Goal: Communication & Community: Answer question/provide support

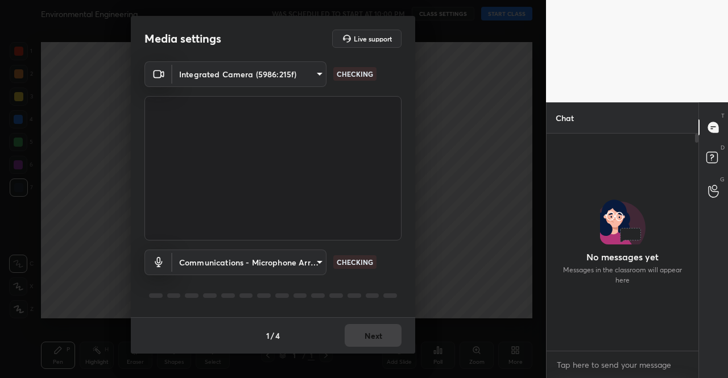
scroll to position [214, 149]
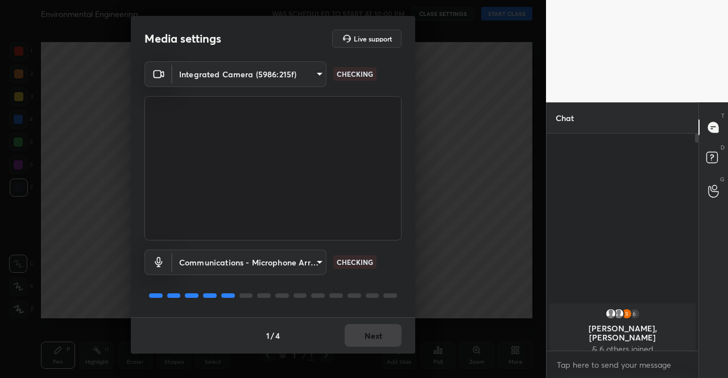
click at [393, 331] on div "1 / 4 Next" at bounding box center [273, 335] width 284 height 36
click at [393, 331] on button "Next" at bounding box center [373, 335] width 57 height 23
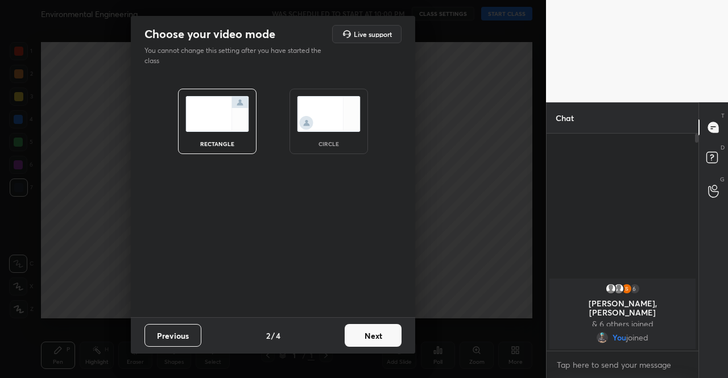
drag, startPoint x: 406, startPoint y: 339, endPoint x: 391, endPoint y: 337, distance: 14.9
click at [394, 337] on div "Previous 2 / 4 Next" at bounding box center [273, 335] width 284 height 36
click at [391, 337] on button "Next" at bounding box center [373, 335] width 57 height 23
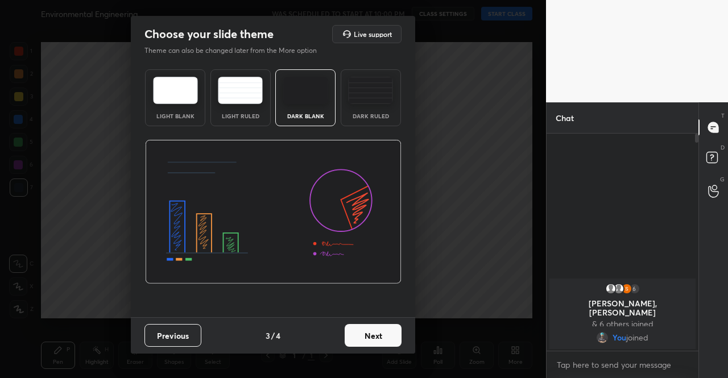
click at [403, 336] on div "Previous 3 / 4 Next" at bounding box center [273, 335] width 284 height 36
click at [386, 331] on button "Next" at bounding box center [373, 335] width 57 height 23
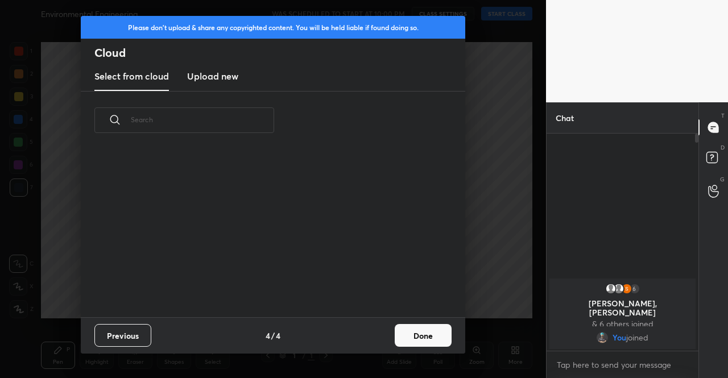
click at [416, 336] on button "Done" at bounding box center [423, 335] width 57 height 23
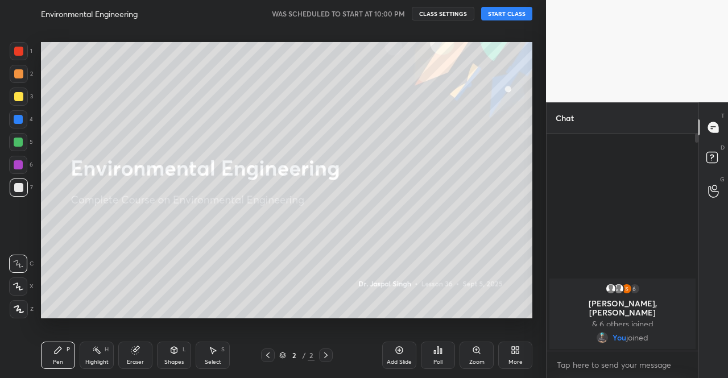
click at [513, 354] on icon at bounding box center [513, 352] width 3 height 3
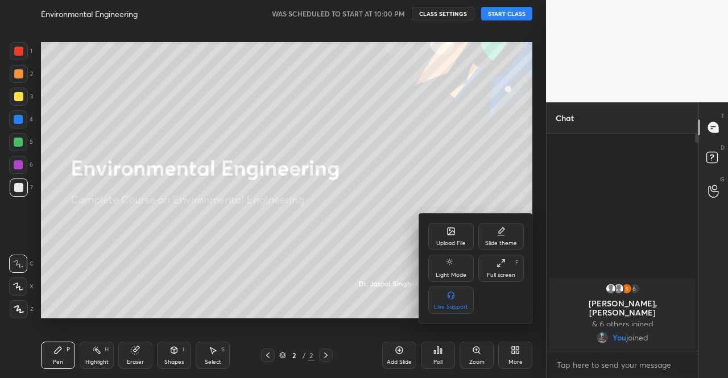
click at [448, 246] on div "Upload File" at bounding box center [451, 244] width 30 height 6
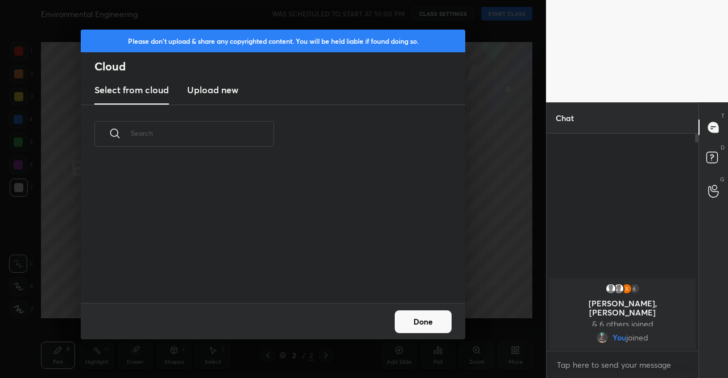
scroll to position [140, 365]
click at [204, 93] on h3 "Upload new" at bounding box center [212, 90] width 51 height 14
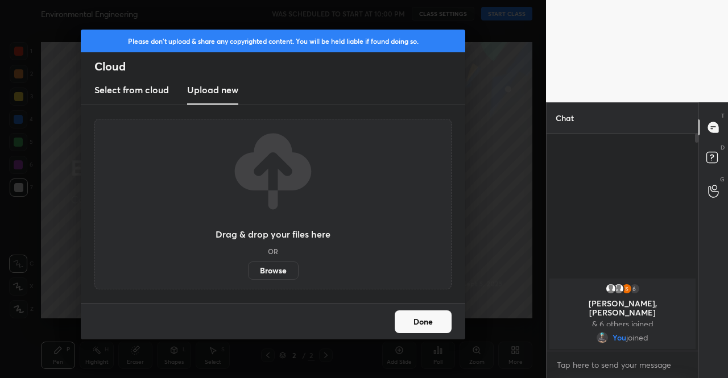
click at [270, 274] on label "Browse" at bounding box center [273, 271] width 51 height 18
click at [248, 274] on input "Browse" at bounding box center [248, 271] width 0 height 18
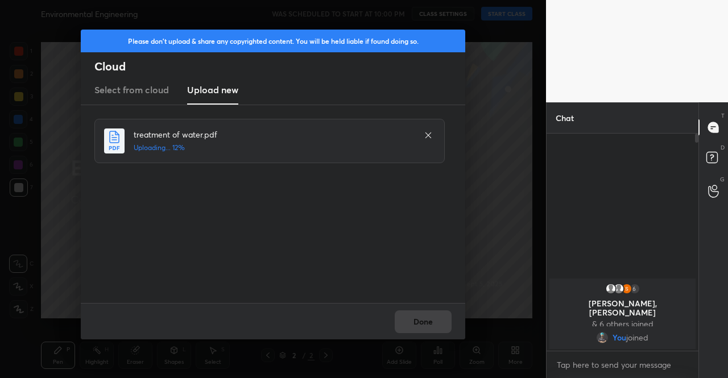
click at [430, 318] on div "Done" at bounding box center [273, 321] width 385 height 36
click at [431, 330] on button "Done" at bounding box center [423, 322] width 57 height 23
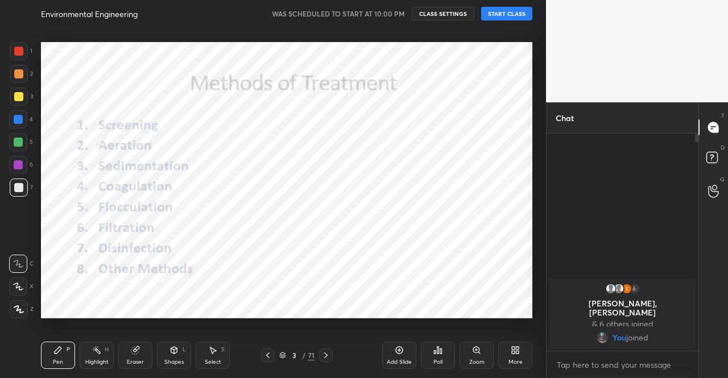
click at [285, 356] on icon at bounding box center [282, 355] width 7 height 7
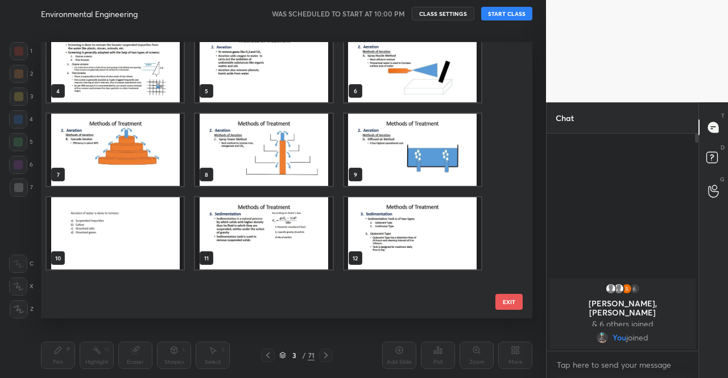
scroll to position [0, 0]
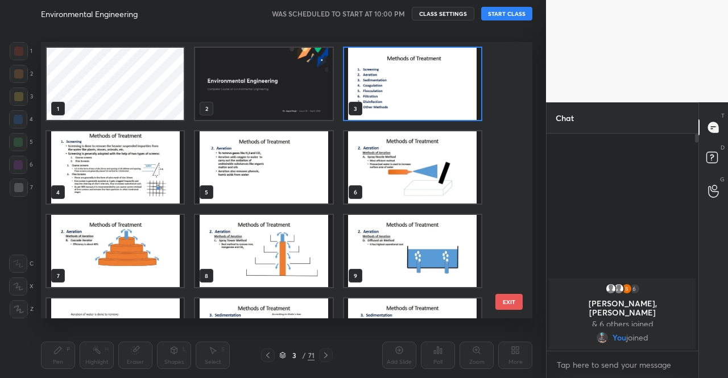
click at [299, 104] on img "grid" at bounding box center [263, 84] width 137 height 72
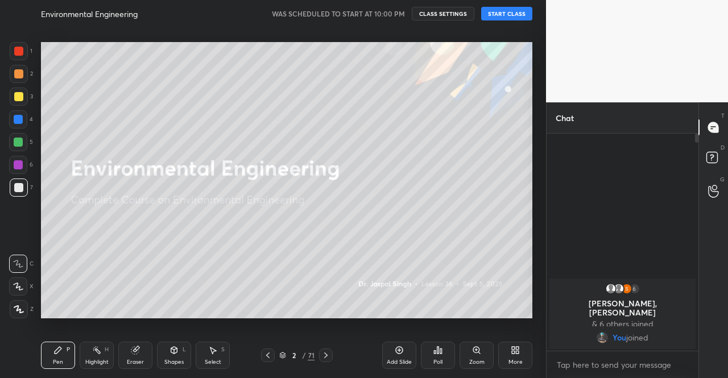
click at [496, 18] on button "START CLASS" at bounding box center [506, 14] width 51 height 14
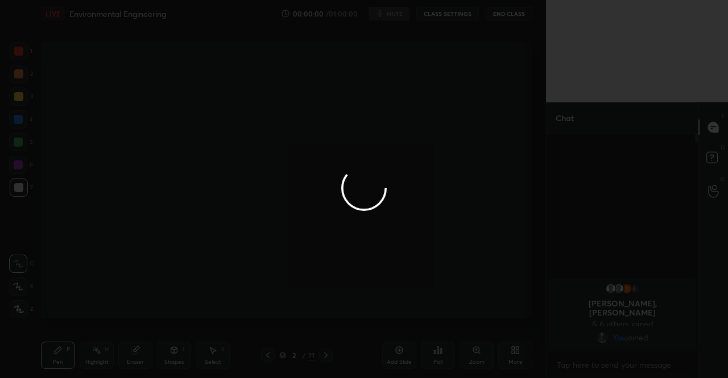
click at [396, 18] on div at bounding box center [364, 189] width 728 height 378
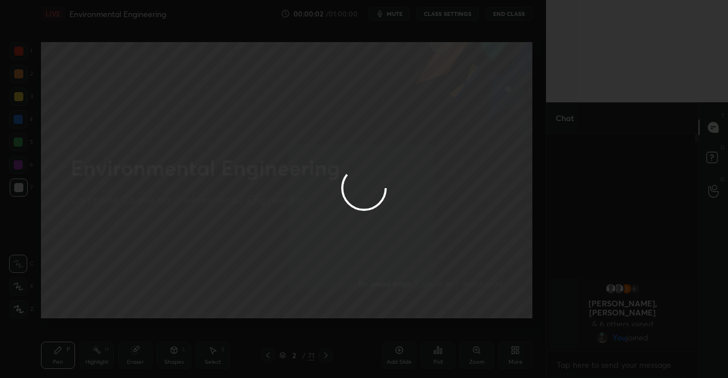
click at [396, 17] on div at bounding box center [364, 189] width 728 height 378
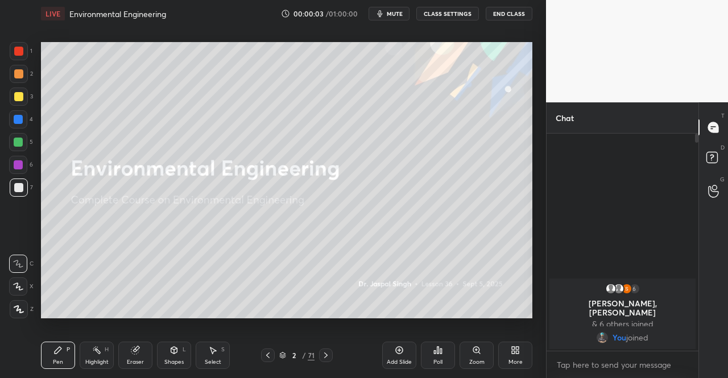
click at [396, 17] on span "mute" at bounding box center [395, 14] width 16 height 8
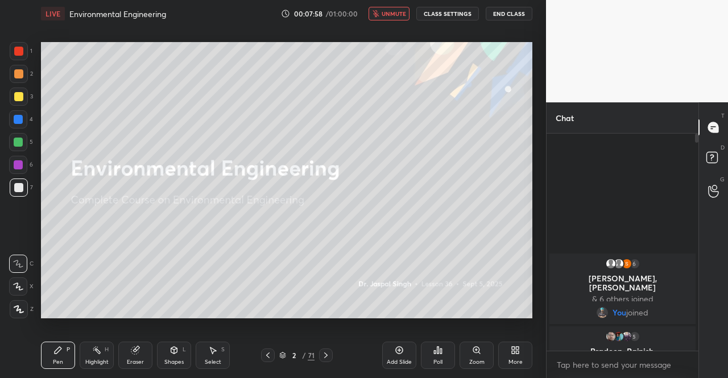
click at [397, 8] on button "unmute" at bounding box center [389, 14] width 41 height 14
click at [14, 97] on div at bounding box center [18, 96] width 9 height 9
click at [10, 315] on div at bounding box center [19, 309] width 18 height 18
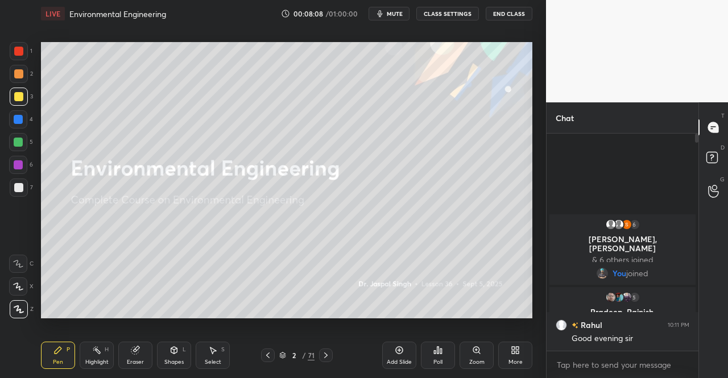
click at [286, 353] on icon at bounding box center [282, 355] width 7 height 7
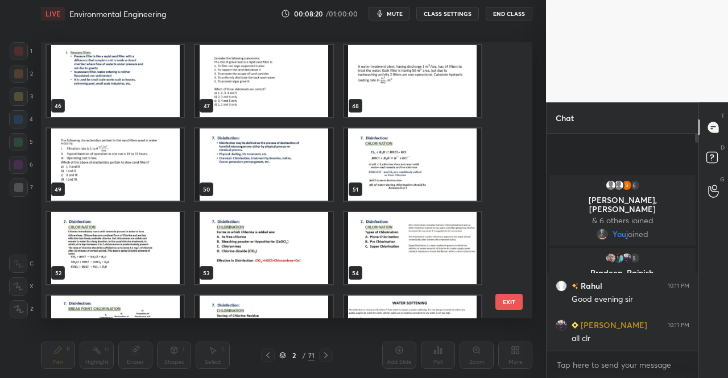
scroll to position [1276, 0]
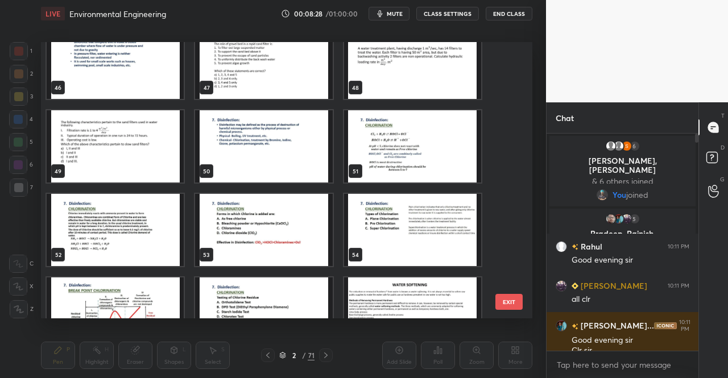
click at [377, 157] on img "grid" at bounding box center [412, 146] width 137 height 72
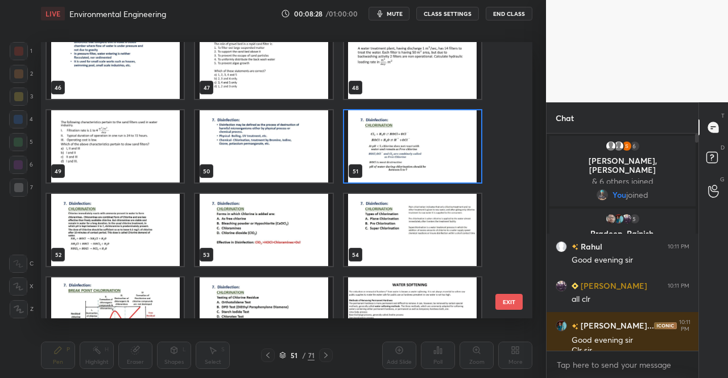
click at [377, 157] on img "grid" at bounding box center [412, 146] width 137 height 72
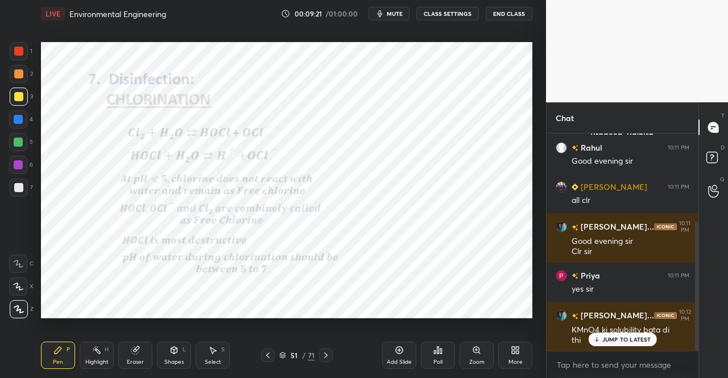
scroll to position [148, 0]
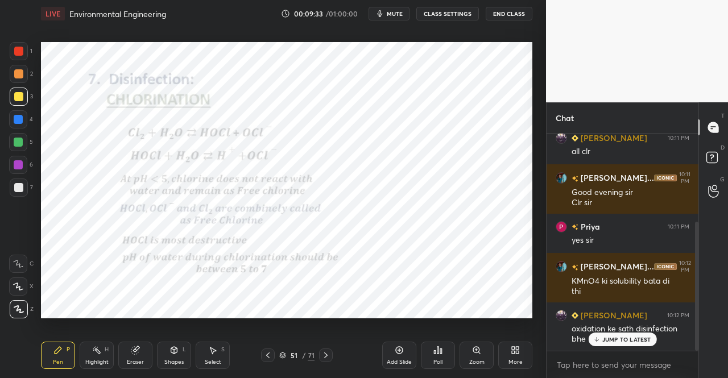
click at [53, 358] on div "Pen P" at bounding box center [58, 355] width 34 height 27
click at [63, 349] on div "Pen P" at bounding box center [58, 355] width 34 height 27
click at [19, 50] on div at bounding box center [18, 51] width 9 height 9
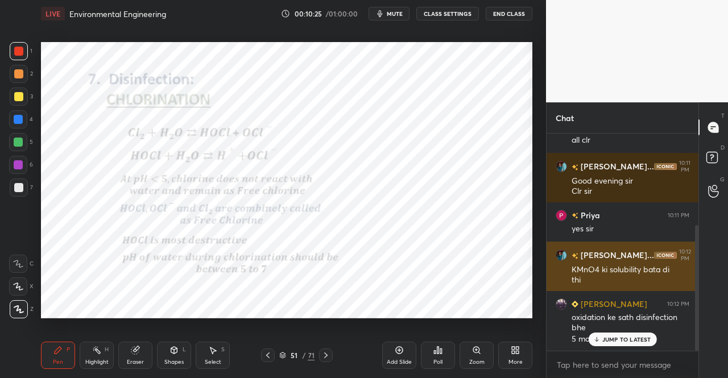
click at [608, 340] on p "JUMP TO LATEST" at bounding box center [627, 339] width 49 height 7
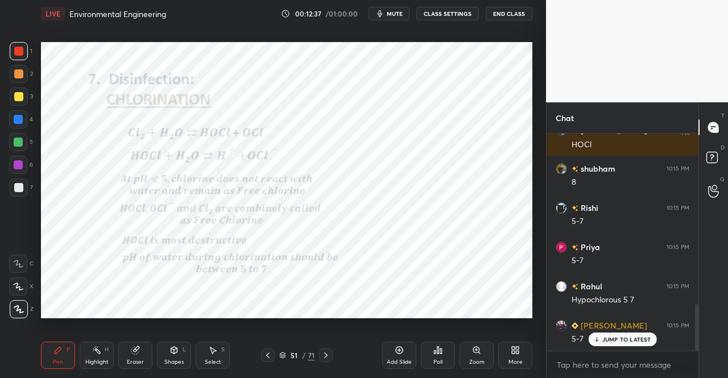
scroll to position [838, 0]
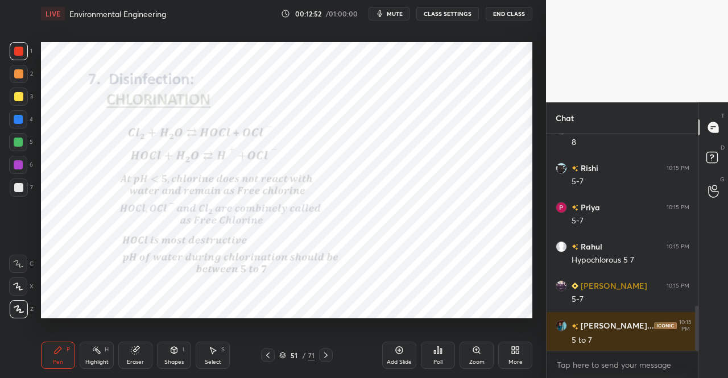
click at [171, 352] on icon at bounding box center [174, 350] width 9 height 9
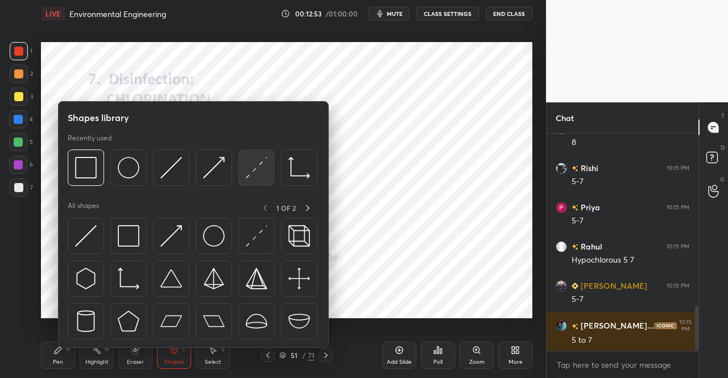
click at [131, 236] on img at bounding box center [129, 236] width 22 height 22
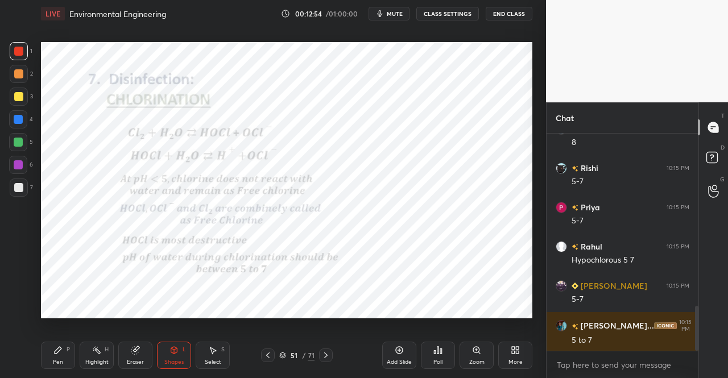
click at [61, 364] on div "Pen" at bounding box center [58, 363] width 10 height 6
click at [61, 360] on div "Pen" at bounding box center [58, 363] width 10 height 6
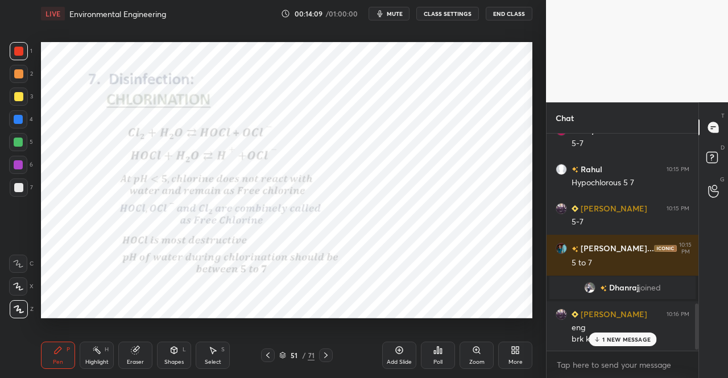
scroll to position [824, 0]
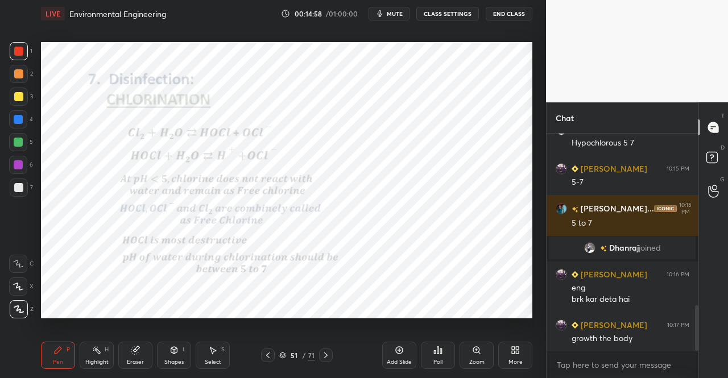
click at [327, 351] on icon at bounding box center [325, 355] width 9 height 9
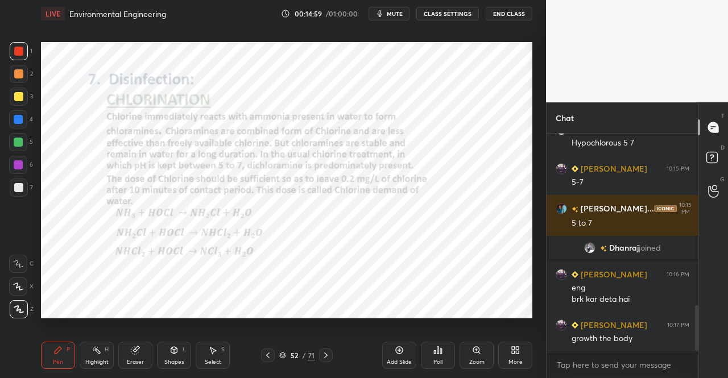
click at [50, 369] on div "Pen P" at bounding box center [58, 355] width 34 height 27
click at [46, 370] on div "Pen P Highlight H Eraser Shapes L Select S 52 / 71 Add Slide Poll Zoom More" at bounding box center [287, 356] width 492 height 46
click at [262, 358] on div at bounding box center [268, 356] width 14 height 14
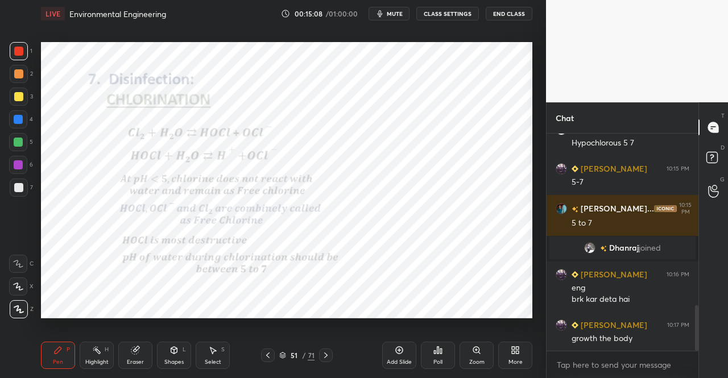
click at [323, 354] on icon at bounding box center [325, 355] width 9 height 9
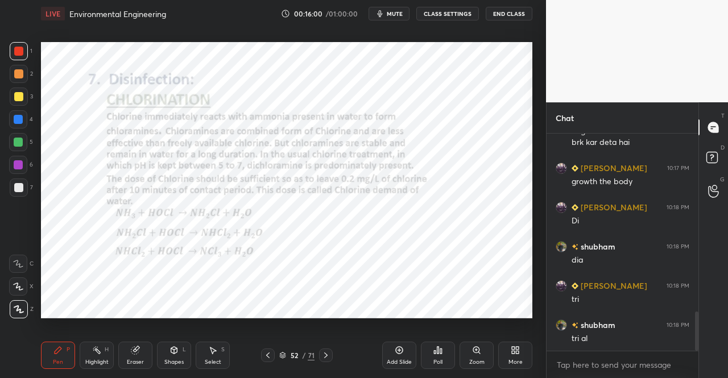
scroll to position [1020, 0]
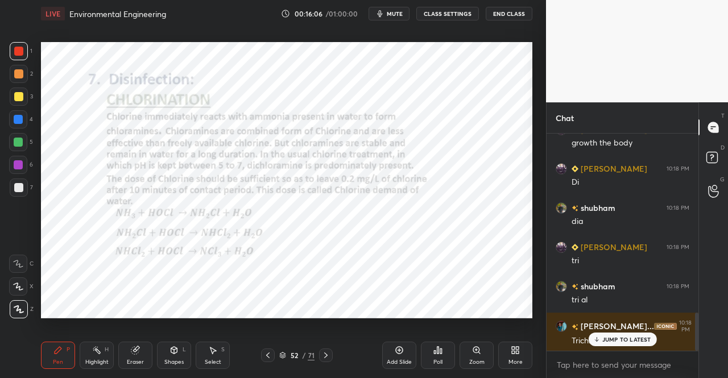
click at [141, 361] on div "Eraser" at bounding box center [135, 363] width 17 height 6
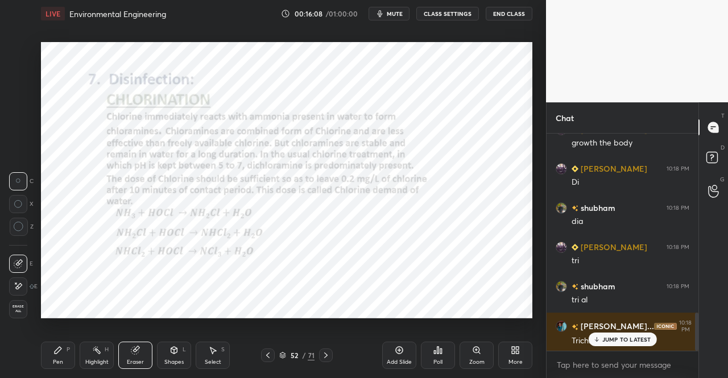
click at [67, 357] on div "Pen P" at bounding box center [58, 355] width 34 height 27
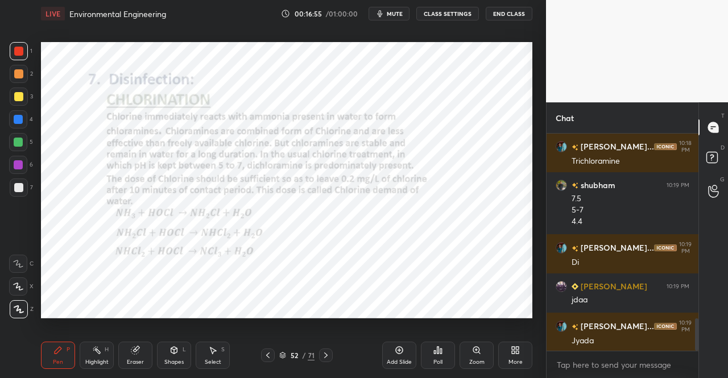
scroll to position [1239, 0]
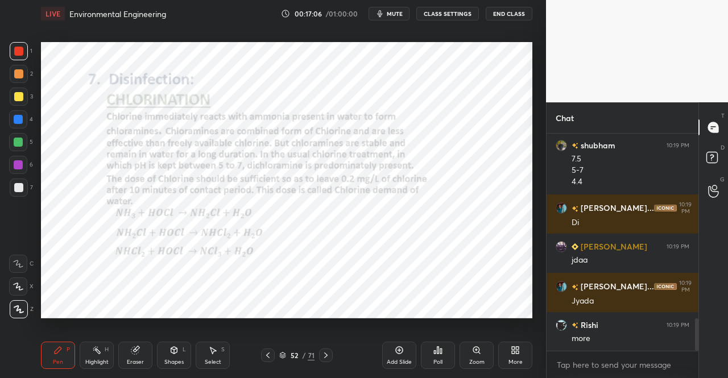
click at [266, 353] on icon at bounding box center [267, 355] width 9 height 9
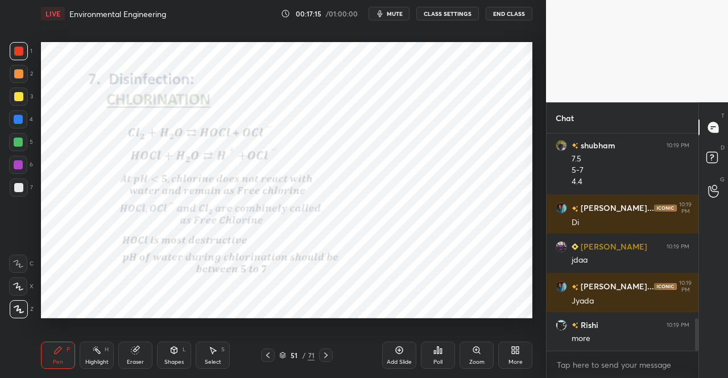
click at [328, 347] on div "Pen P Highlight H Eraser Shapes L Select S 51 / 71 Add Slide Poll Zoom More" at bounding box center [287, 356] width 492 height 46
click at [327, 356] on icon at bounding box center [325, 356] width 3 height 6
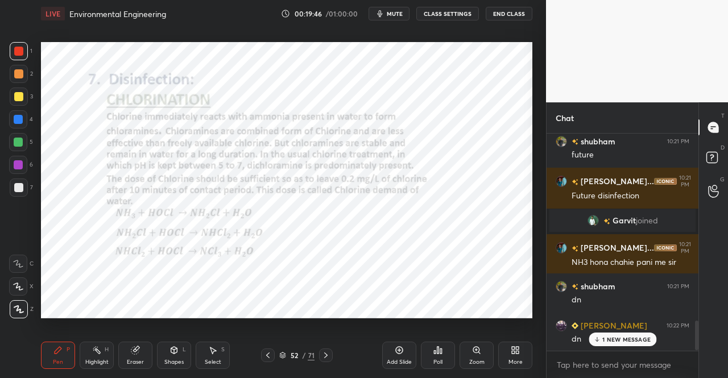
scroll to position [1406, 0]
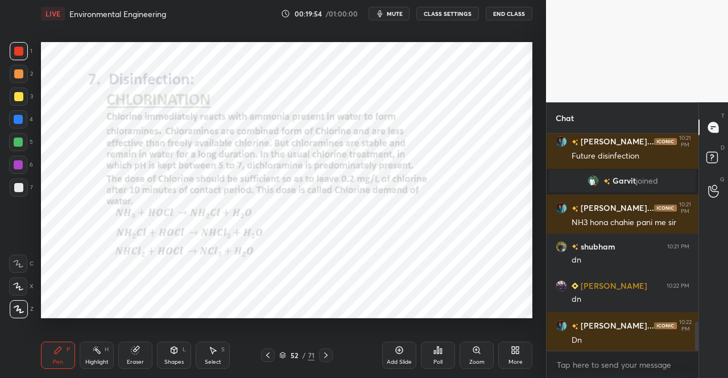
click at [325, 352] on icon at bounding box center [325, 355] width 9 height 9
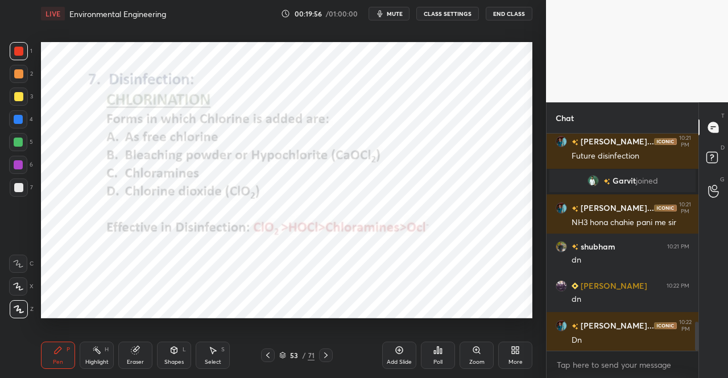
click at [63, 360] on div "Pen" at bounding box center [58, 363] width 10 height 6
click at [52, 354] on div "Pen P" at bounding box center [58, 355] width 34 height 27
click at [57, 351] on icon at bounding box center [58, 350] width 7 height 7
click at [327, 352] on icon at bounding box center [325, 355] width 9 height 9
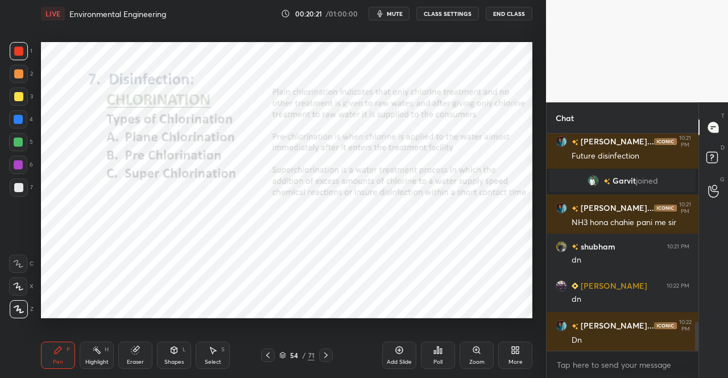
click at [273, 355] on div at bounding box center [268, 356] width 14 height 14
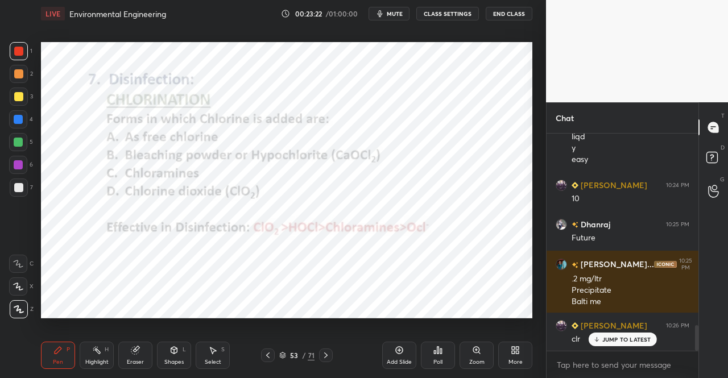
scroll to position [1688, 0]
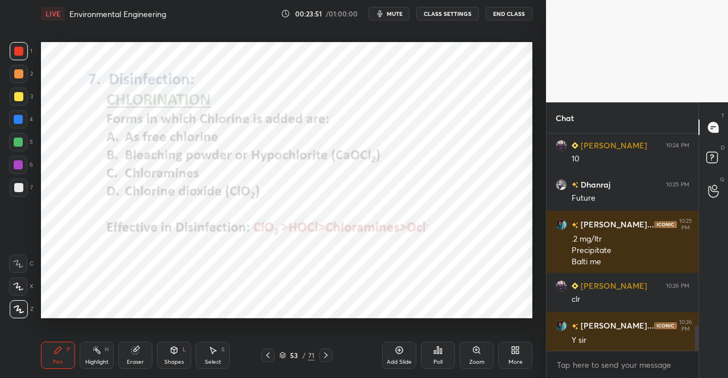
click at [137, 362] on div "Eraser" at bounding box center [135, 363] width 17 height 6
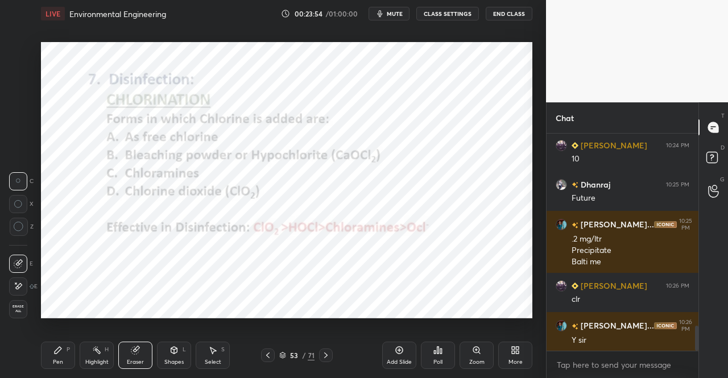
click at [55, 365] on div "Pen" at bounding box center [58, 363] width 10 height 6
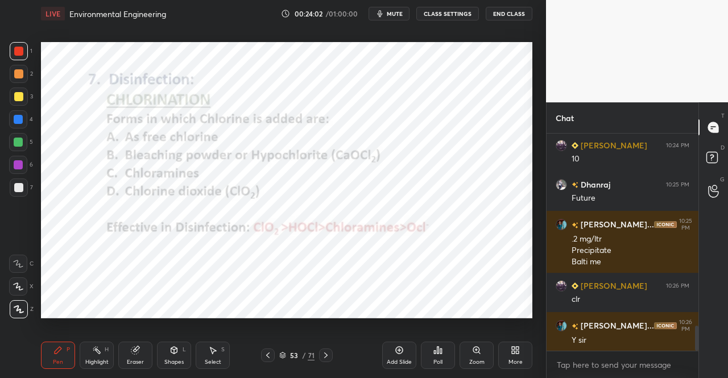
click at [125, 356] on div "Eraser" at bounding box center [135, 355] width 34 height 27
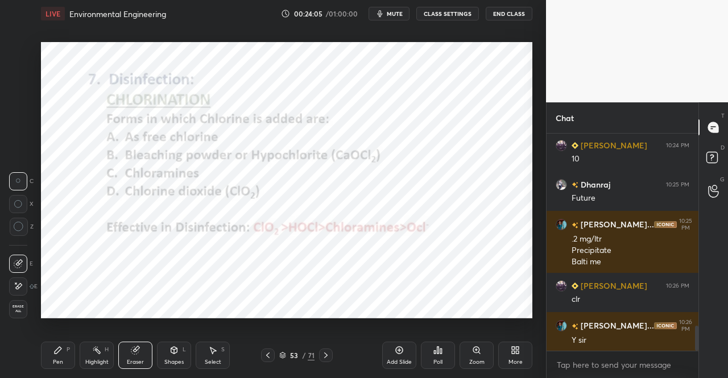
click at [61, 360] on div "Pen" at bounding box center [58, 363] width 10 height 6
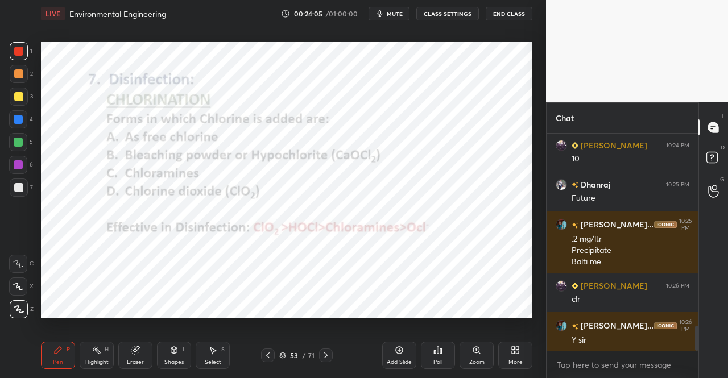
click at [55, 355] on icon at bounding box center [57, 350] width 9 height 9
click at [138, 356] on div "Eraser" at bounding box center [135, 355] width 34 height 27
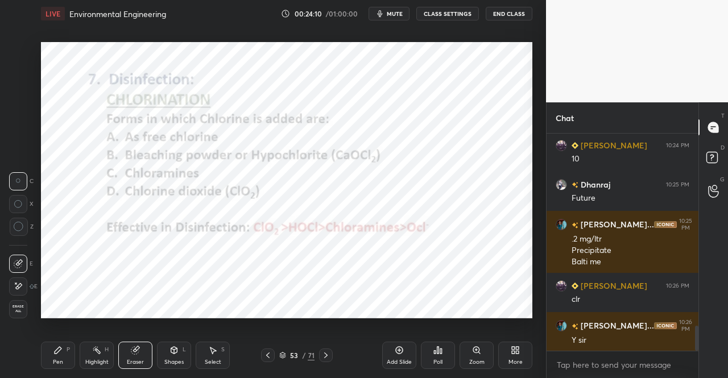
click at [51, 359] on div "Pen P" at bounding box center [58, 355] width 34 height 27
click at [51, 352] on div "Pen P" at bounding box center [58, 355] width 34 height 27
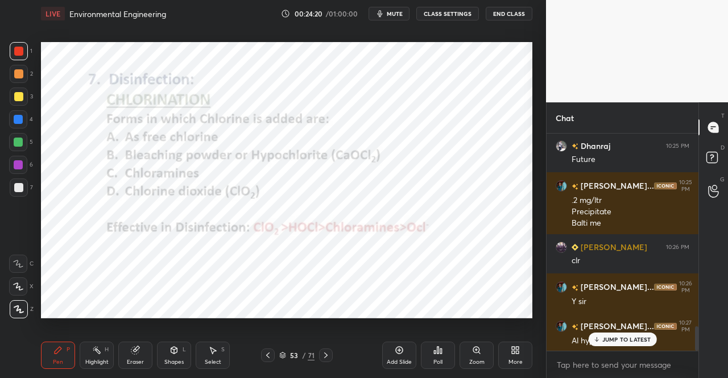
scroll to position [1738, 0]
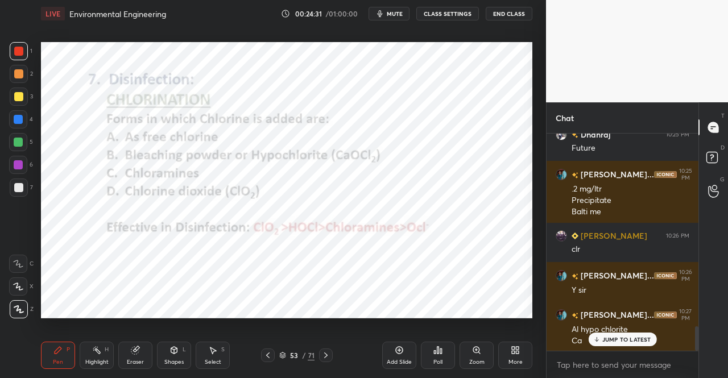
click at [60, 344] on div "Pen P" at bounding box center [58, 355] width 34 height 27
click at [56, 339] on div "Pen P Highlight H Eraser Shapes L Select S 53 / 71 Add Slide Poll Zoom More" at bounding box center [287, 356] width 492 height 46
click at [131, 362] on div "Eraser" at bounding box center [135, 363] width 17 height 6
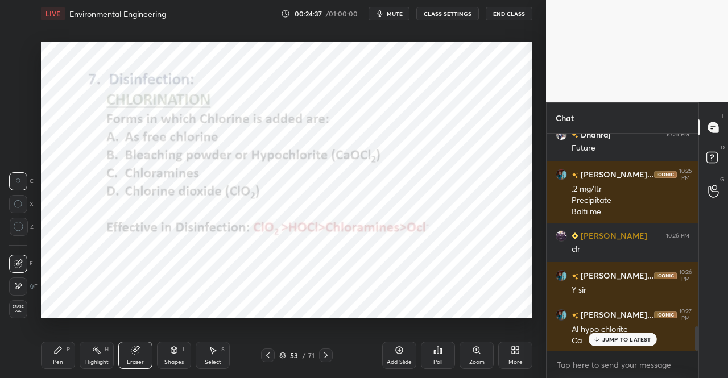
click at [58, 365] on div "Pen" at bounding box center [58, 363] width 10 height 6
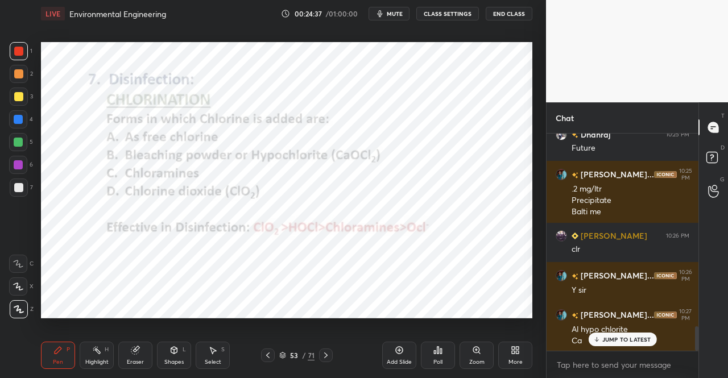
click at [72, 356] on div "Pen P" at bounding box center [58, 355] width 34 height 27
click at [17, 118] on div at bounding box center [18, 119] width 9 height 9
click at [22, 128] on div at bounding box center [18, 119] width 18 height 18
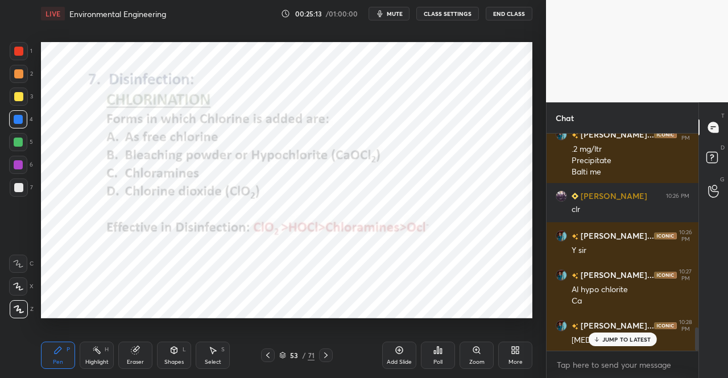
scroll to position [1816, 0]
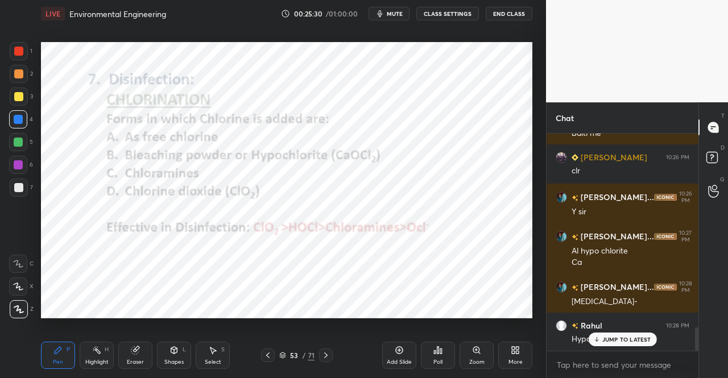
click at [16, 48] on div at bounding box center [18, 51] width 9 height 9
click at [14, 52] on div at bounding box center [19, 51] width 18 height 18
click at [15, 143] on div at bounding box center [18, 142] width 9 height 9
click at [19, 142] on div at bounding box center [18, 142] width 9 height 9
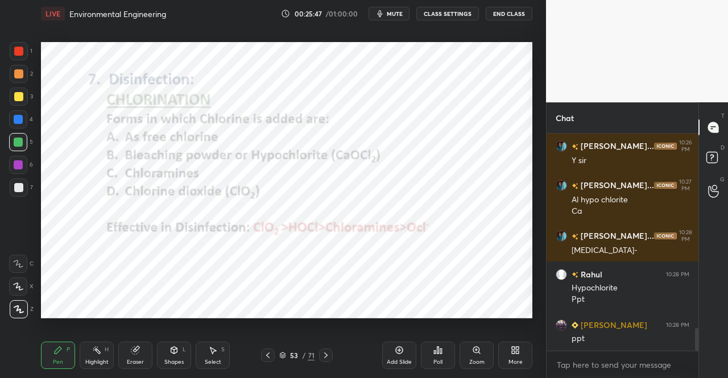
scroll to position [1879, 0]
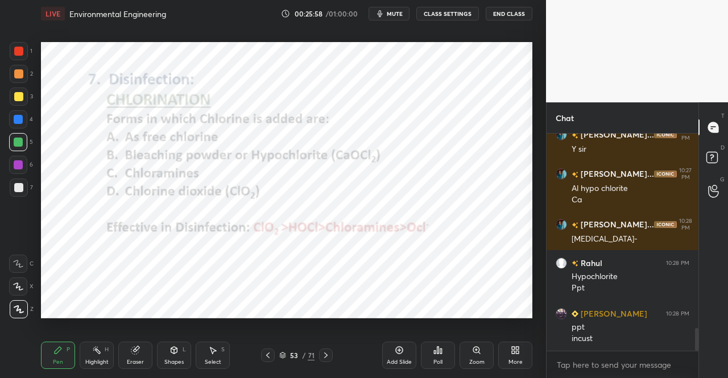
click at [16, 51] on div at bounding box center [18, 51] width 9 height 9
click at [22, 61] on div "1" at bounding box center [21, 53] width 23 height 23
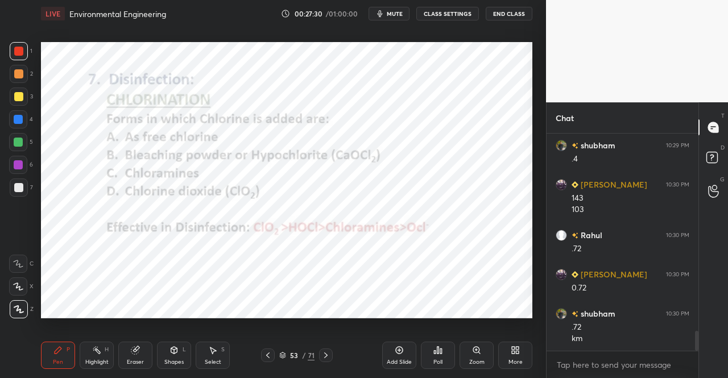
scroll to position [2277, 0]
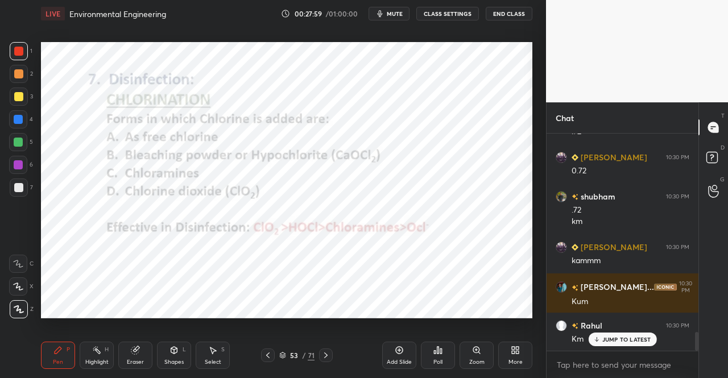
click at [10, 62] on div "1" at bounding box center [21, 53] width 23 height 23
click at [11, 59] on div at bounding box center [19, 51] width 18 height 18
click at [14, 57] on div at bounding box center [19, 51] width 18 height 18
click at [24, 57] on div at bounding box center [19, 51] width 18 height 18
click at [395, 18] on button "mute" at bounding box center [389, 14] width 41 height 14
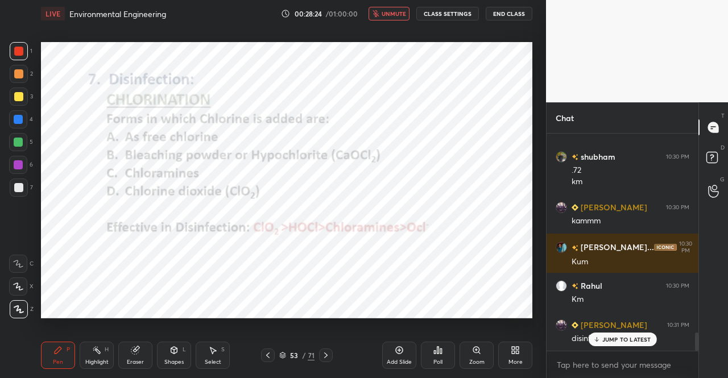
scroll to position [2356, 0]
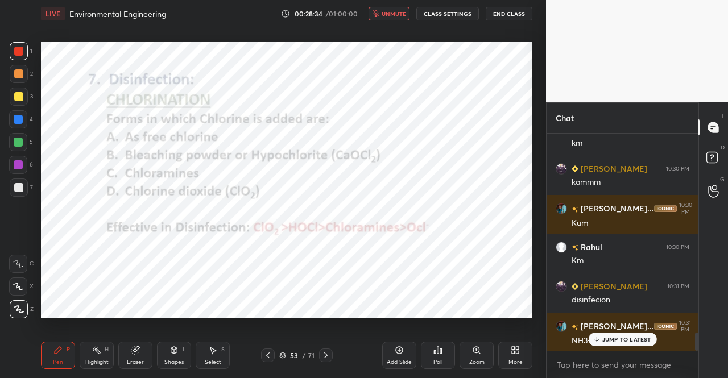
click at [376, 15] on icon "button" at bounding box center [376, 13] width 7 height 7
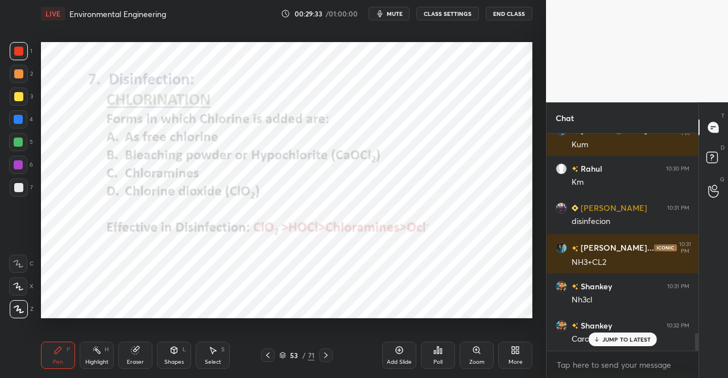
scroll to position [2474, 0]
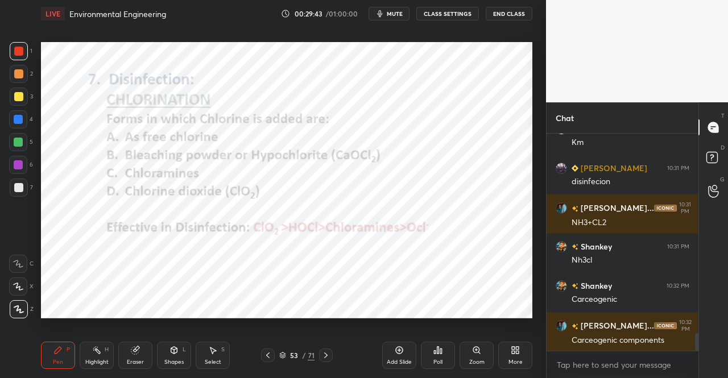
click at [390, 10] on span "mute" at bounding box center [395, 14] width 16 height 8
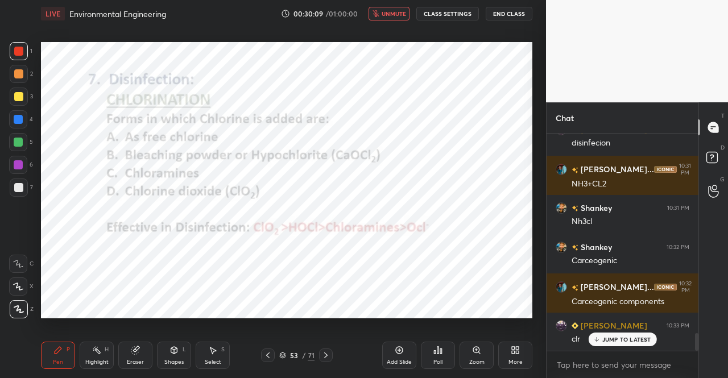
click at [398, 12] on span "unmute" at bounding box center [394, 14] width 24 height 8
click at [48, 362] on div "Pen P" at bounding box center [58, 355] width 34 height 27
click at [50, 355] on div "Pen P" at bounding box center [58, 355] width 34 height 27
click at [20, 53] on div at bounding box center [18, 51] width 9 height 9
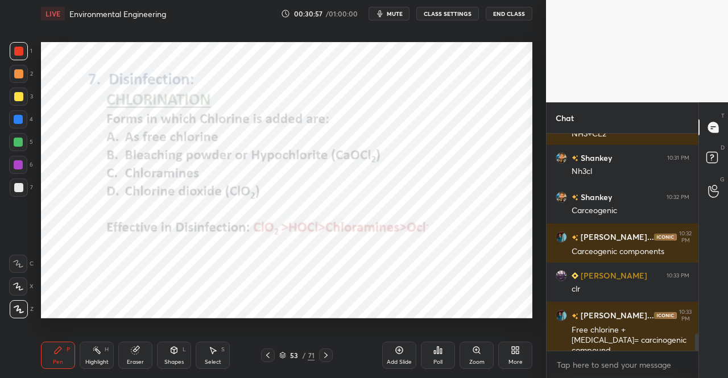
click at [129, 365] on div "Eraser" at bounding box center [135, 363] width 17 height 6
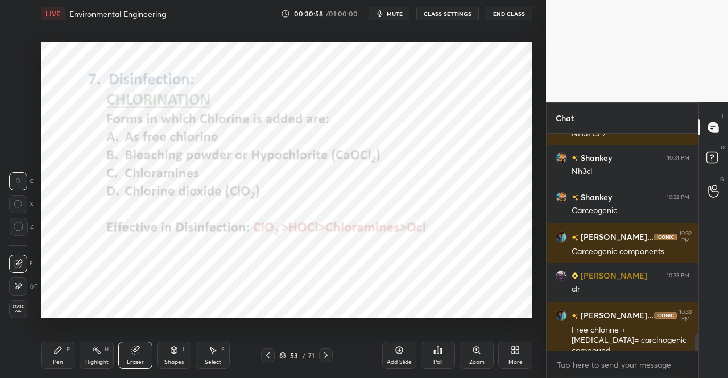
click at [60, 365] on div "Pen" at bounding box center [58, 363] width 10 height 6
click at [67, 358] on div "Pen P" at bounding box center [58, 355] width 34 height 27
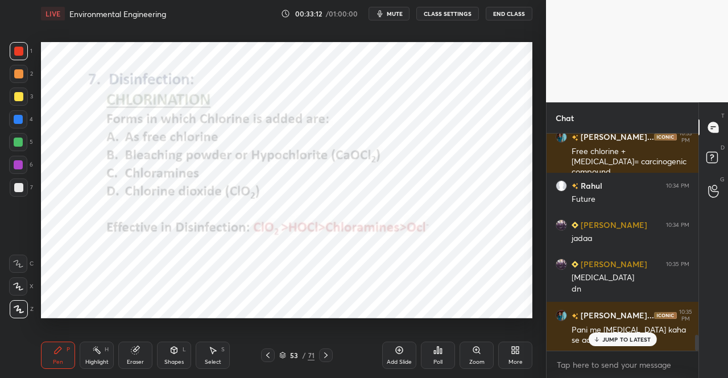
scroll to position [2780, 0]
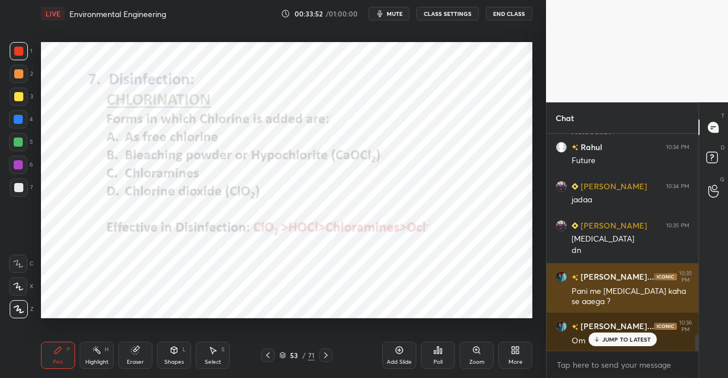
click at [605, 334] on div "JUMP TO LATEST" at bounding box center [622, 340] width 68 height 14
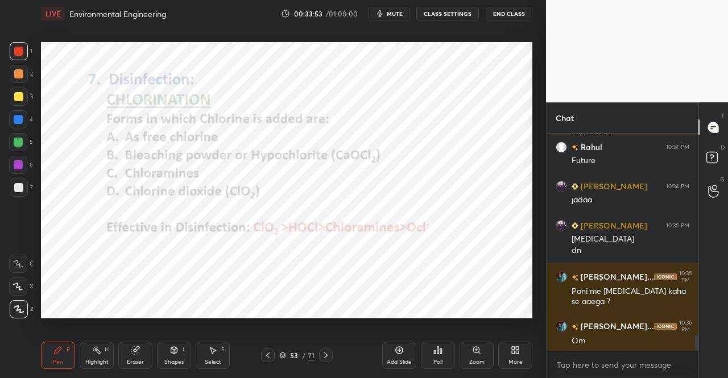
click at [64, 347] on div "Pen P" at bounding box center [58, 355] width 34 height 27
click at [53, 360] on div "Pen" at bounding box center [58, 363] width 10 height 6
click at [331, 351] on div at bounding box center [326, 356] width 14 height 14
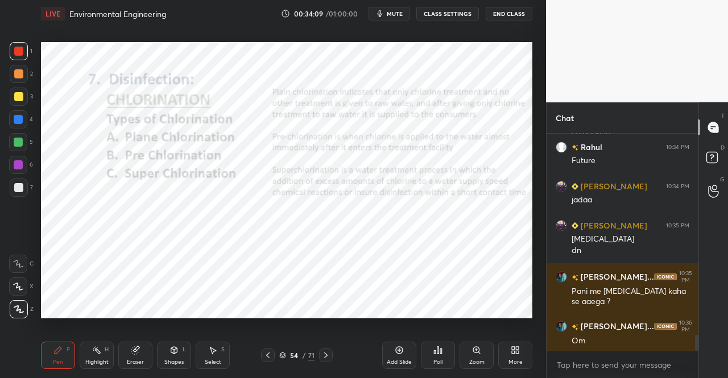
click at [270, 354] on icon at bounding box center [267, 355] width 9 height 9
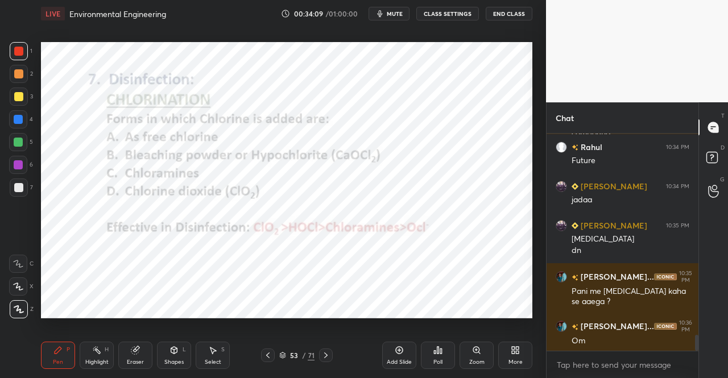
click at [404, 351] on div "Add Slide" at bounding box center [399, 355] width 34 height 27
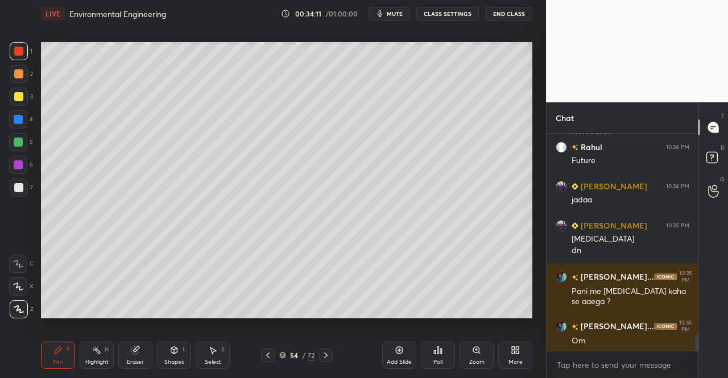
click at [321, 357] on div at bounding box center [326, 356] width 14 height 14
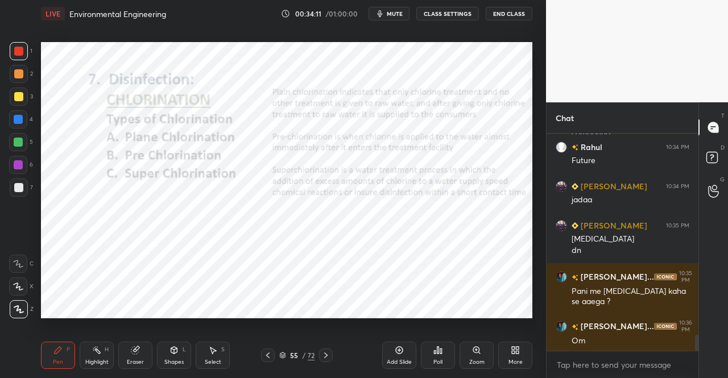
click at [325, 357] on icon at bounding box center [325, 355] width 9 height 9
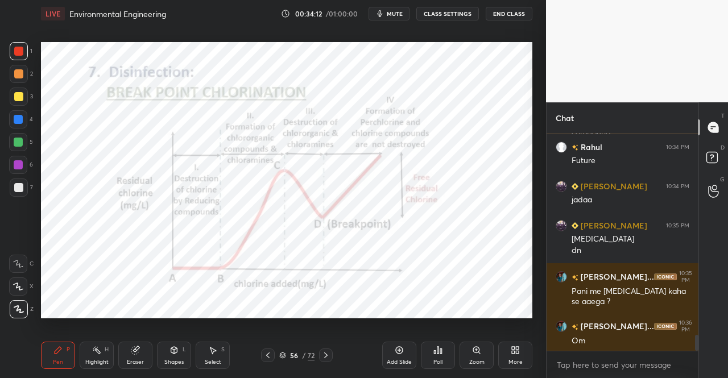
click at [327, 358] on icon at bounding box center [325, 355] width 9 height 9
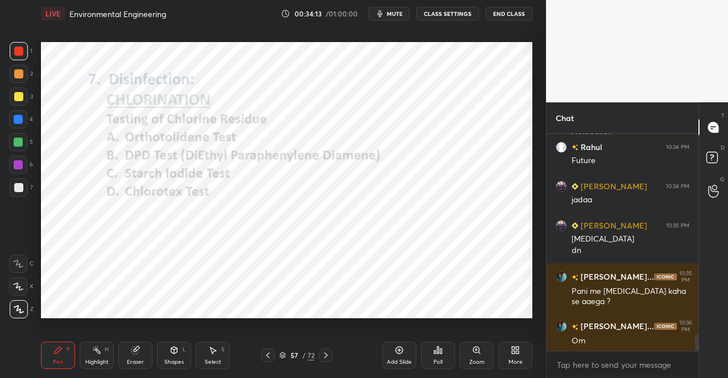
click at [327, 358] on icon at bounding box center [325, 355] width 9 height 9
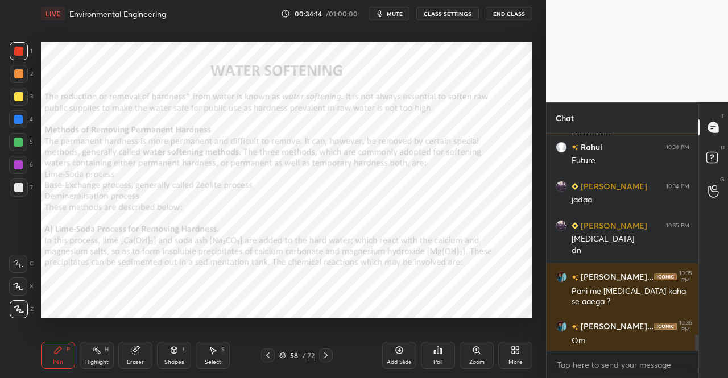
click at [263, 354] on icon at bounding box center [267, 355] width 9 height 9
click at [259, 350] on div "58 / 72" at bounding box center [297, 356] width 171 height 14
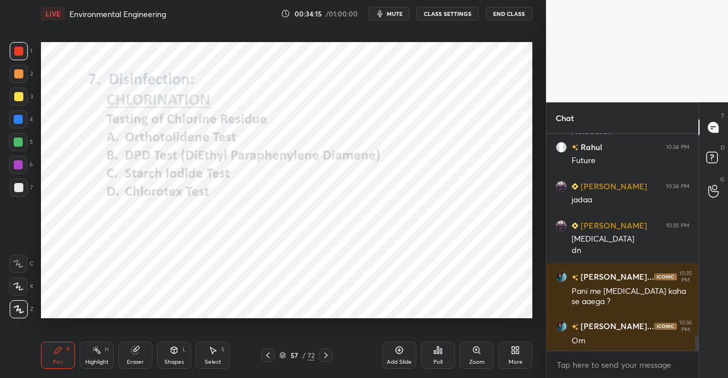
click at [259, 353] on div "57 / 72" at bounding box center [297, 356] width 171 height 14
click at [262, 353] on div at bounding box center [268, 356] width 14 height 14
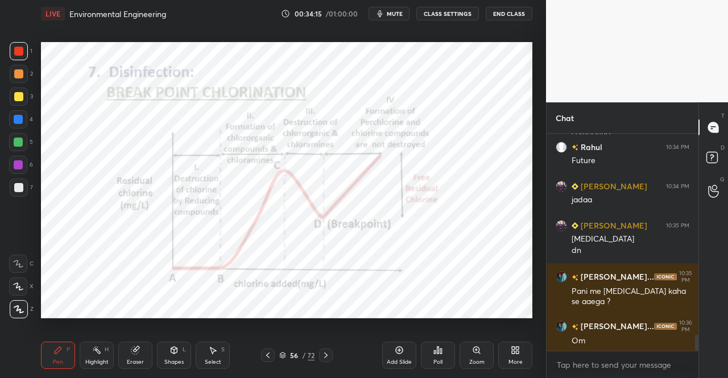
click at [268, 352] on icon at bounding box center [267, 355] width 9 height 9
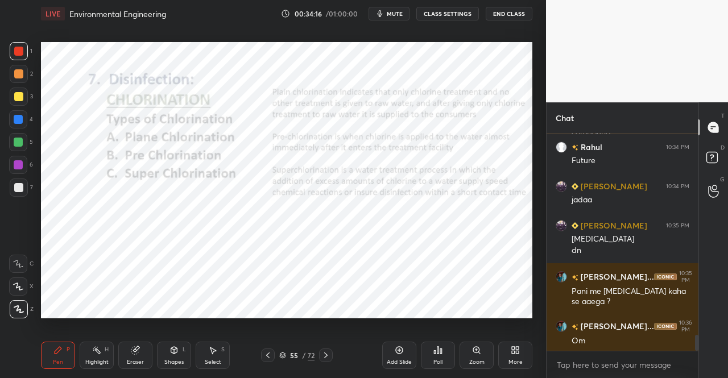
click at [269, 355] on icon at bounding box center [267, 355] width 9 height 9
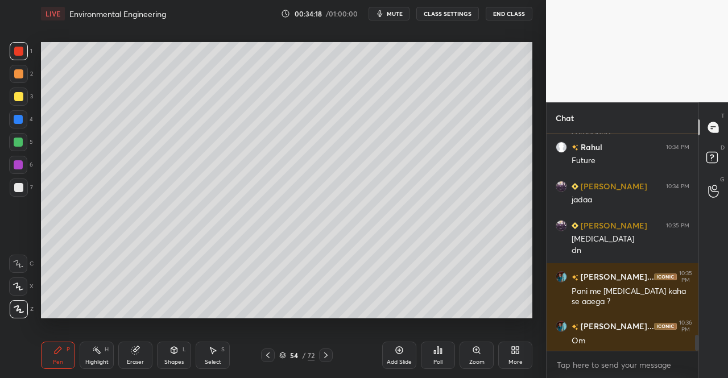
click at [11, 97] on div at bounding box center [19, 97] width 18 height 18
click at [10, 96] on div at bounding box center [19, 97] width 18 height 18
click at [177, 360] on div "Shapes" at bounding box center [173, 363] width 19 height 6
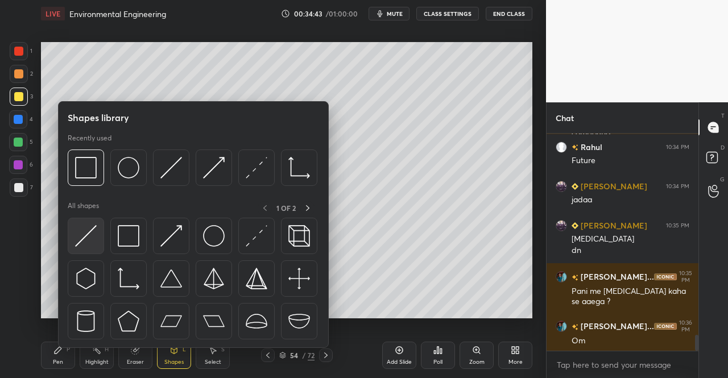
click at [84, 232] on img at bounding box center [86, 236] width 22 height 22
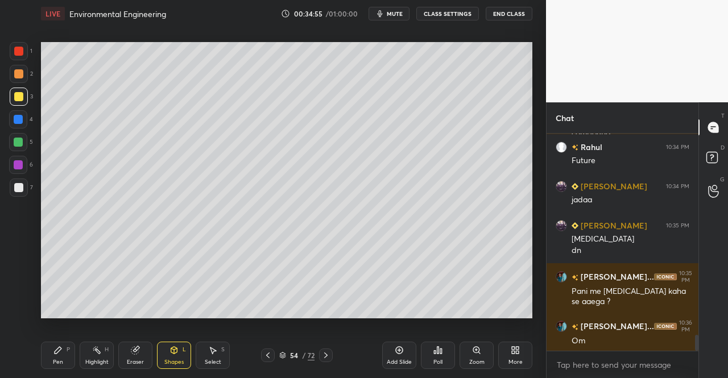
click at [61, 352] on icon at bounding box center [57, 350] width 9 height 9
click at [63, 352] on div "Pen P" at bounding box center [58, 355] width 34 height 27
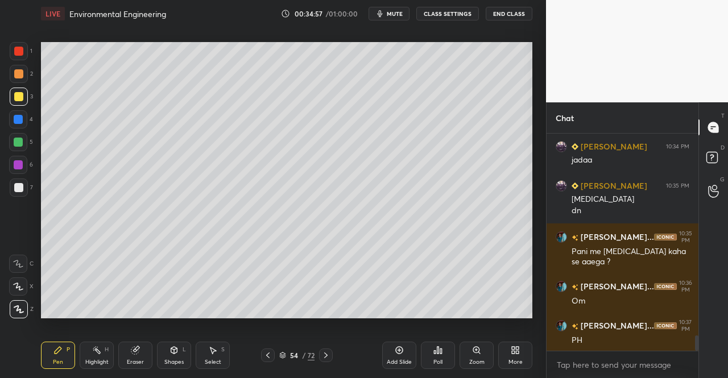
click at [57, 358] on div "Pen P" at bounding box center [58, 355] width 34 height 27
click at [50, 339] on div "Pen P Highlight H Eraser Shapes L Select S 54 / 72 Add Slide Poll Zoom More" at bounding box center [287, 356] width 492 height 46
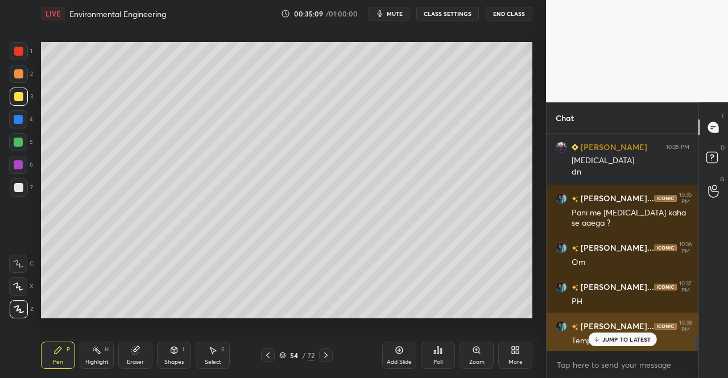
scroll to position [2898, 0]
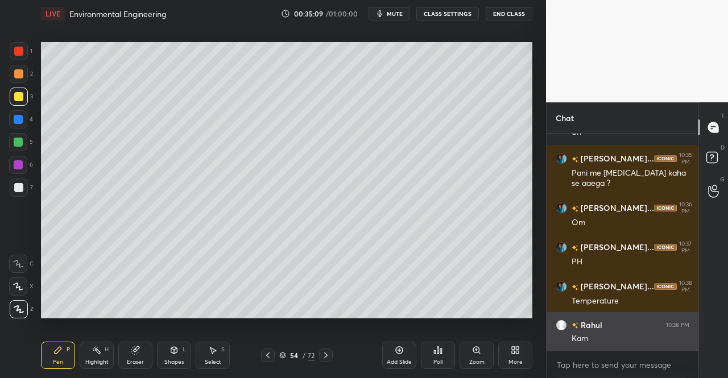
click at [607, 340] on div "Kam" at bounding box center [631, 338] width 118 height 11
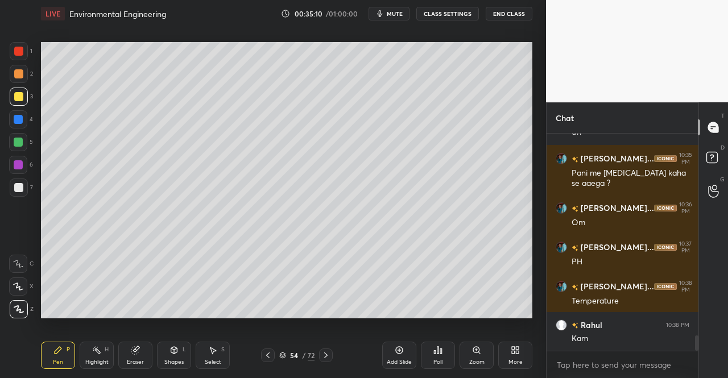
scroll to position [2937, 0]
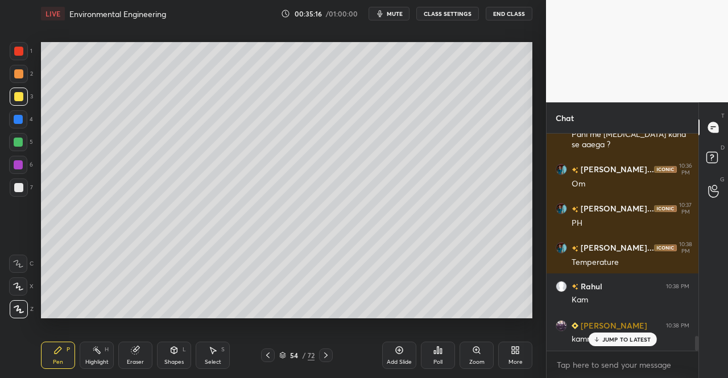
click at [224, 345] on div "Select S" at bounding box center [213, 355] width 34 height 27
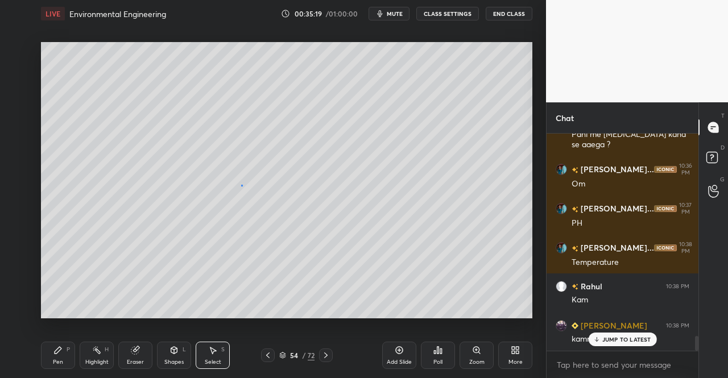
click at [242, 185] on div "0 ° Undo Copy Duplicate Duplicate to new slide Delete" at bounding box center [287, 180] width 492 height 277
click at [60, 353] on icon at bounding box center [57, 350] width 9 height 9
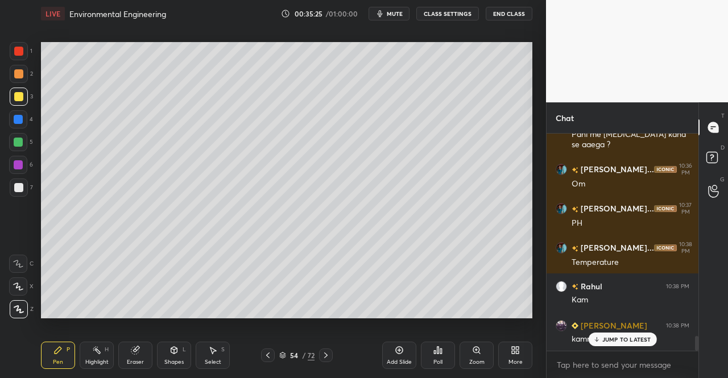
click at [146, 353] on div "Eraser" at bounding box center [135, 355] width 34 height 27
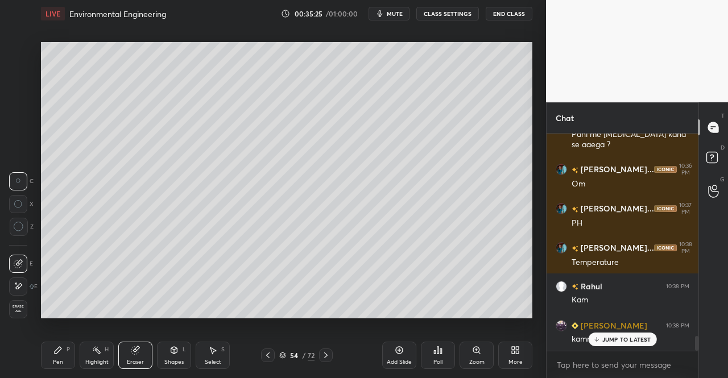
click at [66, 349] on div "Pen P" at bounding box center [58, 355] width 34 height 27
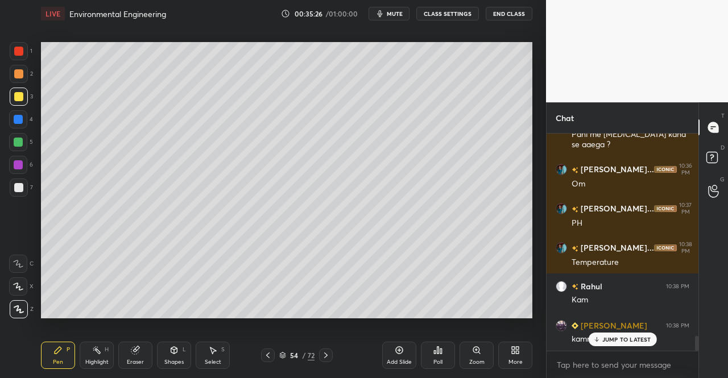
click at [64, 347] on div "Pen P" at bounding box center [58, 355] width 34 height 27
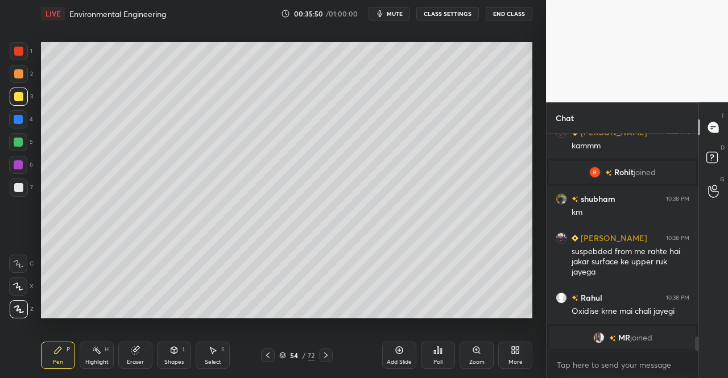
scroll to position [2558, 0]
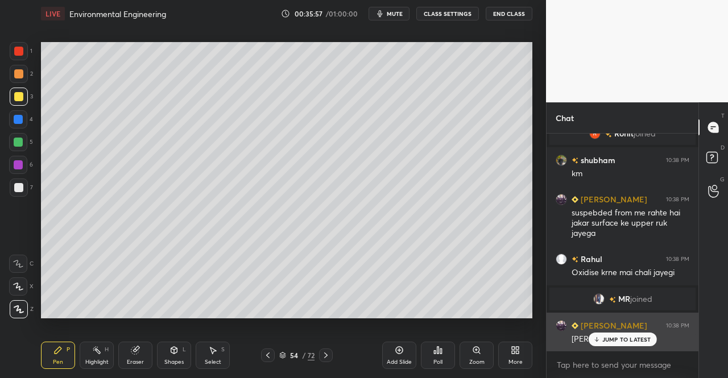
click at [636, 341] on p "JUMP TO LATEST" at bounding box center [627, 339] width 49 height 7
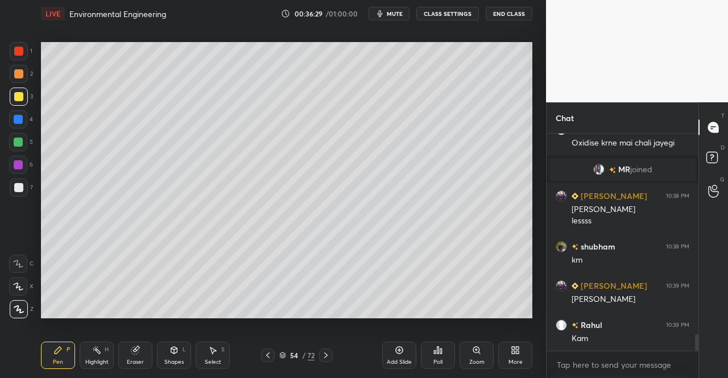
scroll to position [2726, 0]
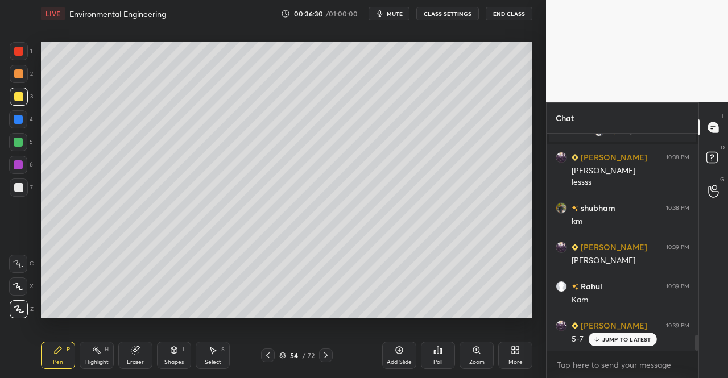
click at [130, 358] on div "Eraser" at bounding box center [135, 355] width 34 height 27
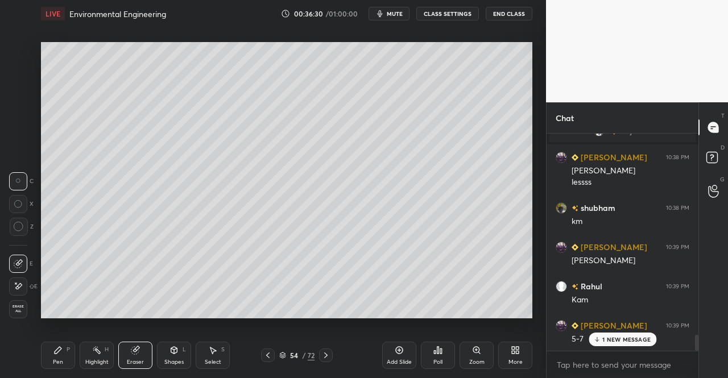
scroll to position [2766, 0]
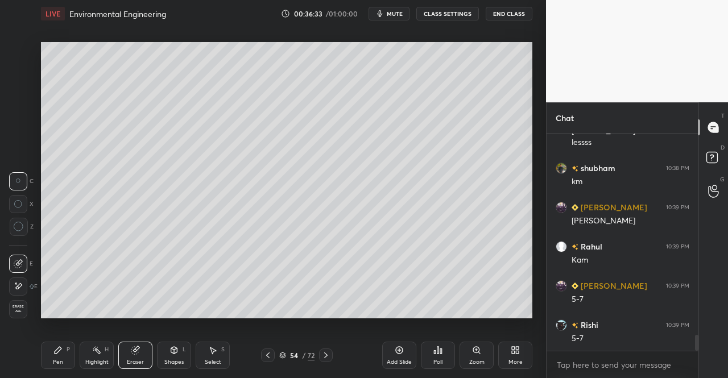
click at [59, 360] on div "Pen" at bounding box center [58, 363] width 10 height 6
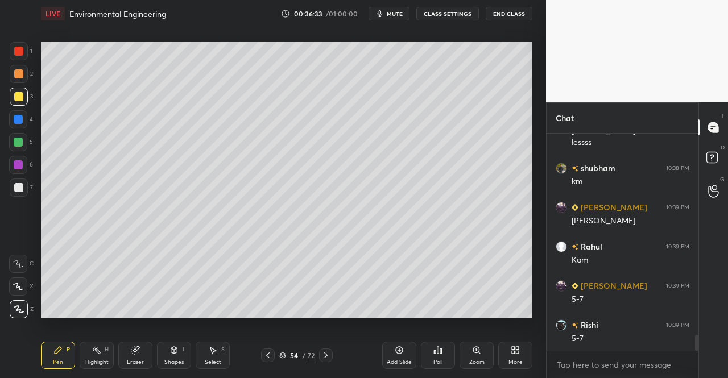
click at [61, 356] on div "Pen P" at bounding box center [58, 355] width 34 height 27
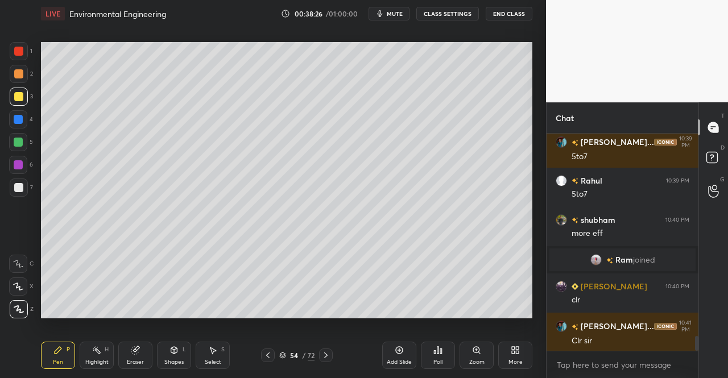
scroll to position [3029, 0]
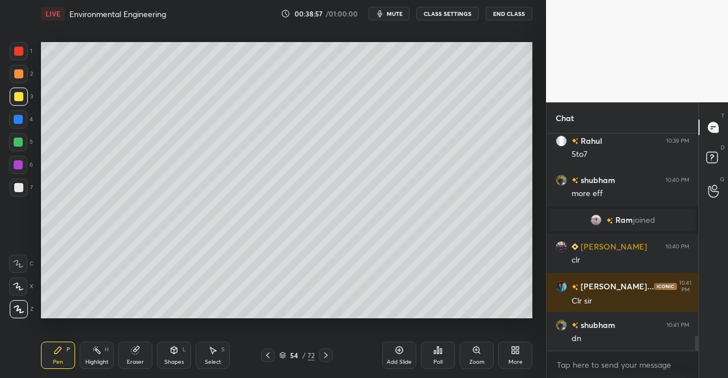
click at [330, 352] on icon at bounding box center [325, 355] width 9 height 9
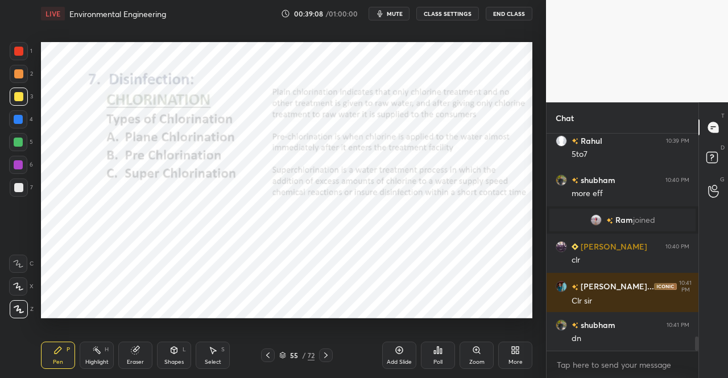
scroll to position [3056, 0]
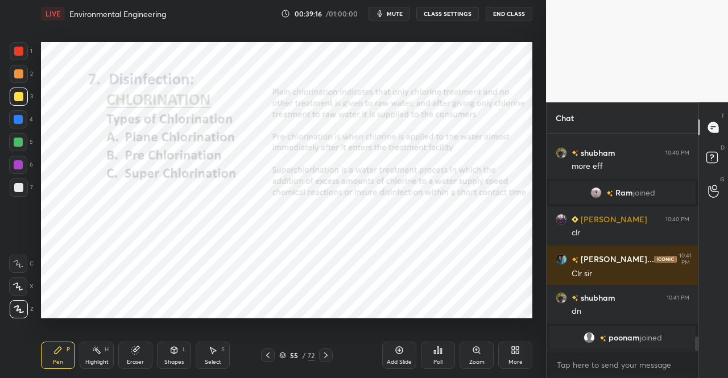
click at [14, 49] on div at bounding box center [19, 51] width 18 height 18
click at [20, 50] on div at bounding box center [18, 51] width 9 height 9
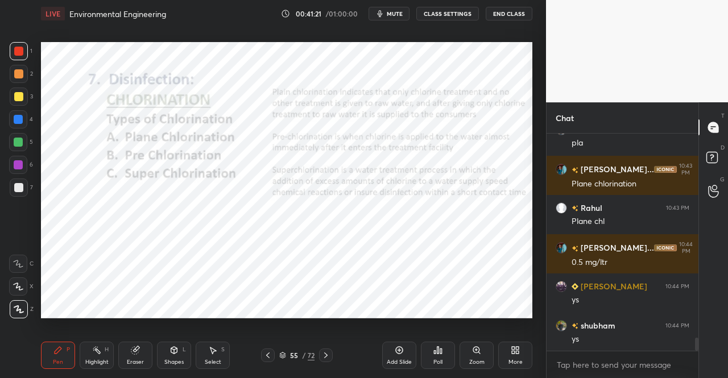
scroll to position [3513, 0]
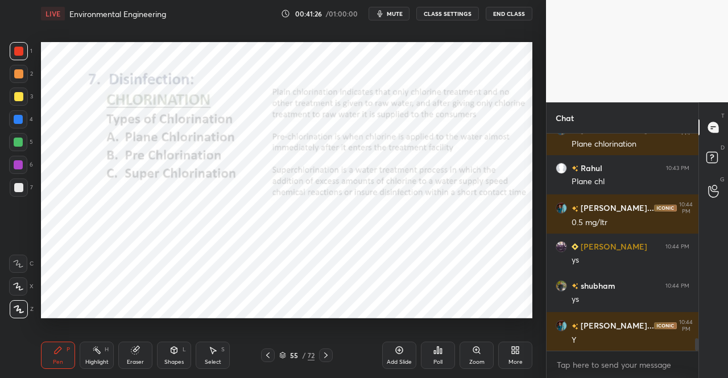
click at [67, 345] on div "Pen P" at bounding box center [58, 355] width 34 height 27
click at [56, 345] on div "Pen P" at bounding box center [58, 355] width 34 height 27
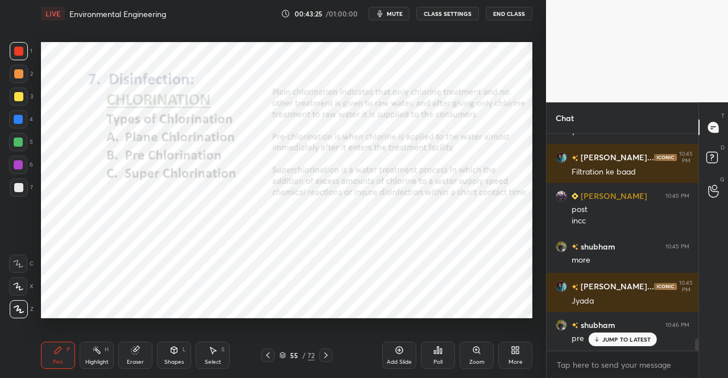
scroll to position [3810, 0]
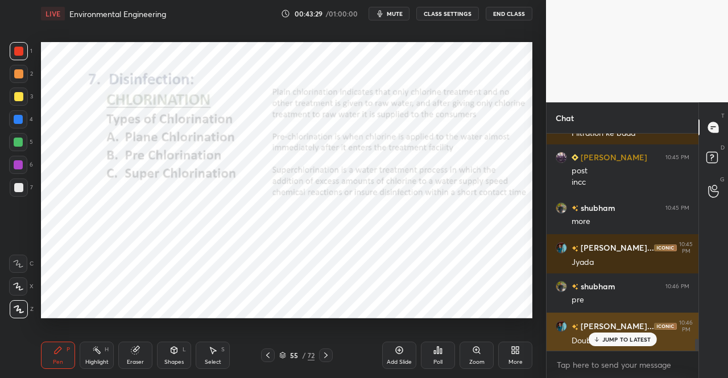
click at [626, 339] on p "JUMP TO LATEST" at bounding box center [627, 339] width 49 height 7
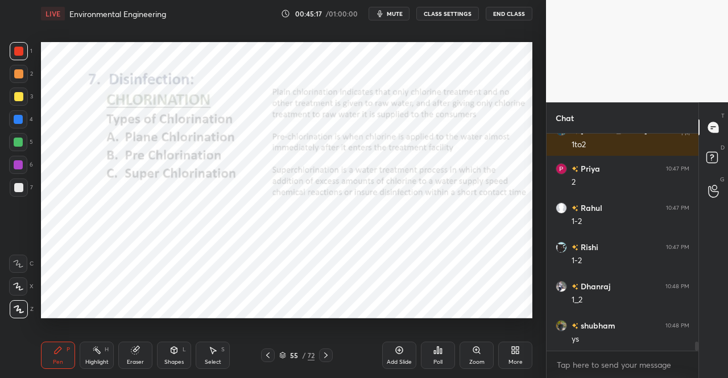
scroll to position [4960, 0]
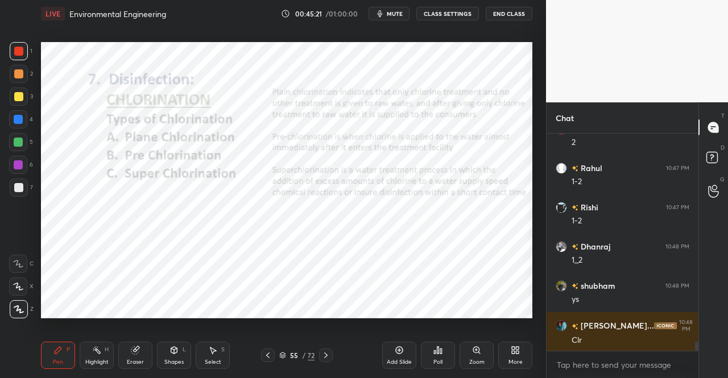
click at [59, 349] on icon at bounding box center [58, 350] width 7 height 7
click at [59, 341] on div "Pen P Highlight H Eraser Shapes L Select S 55 / 72 Add Slide Poll Zoom More" at bounding box center [287, 356] width 492 height 46
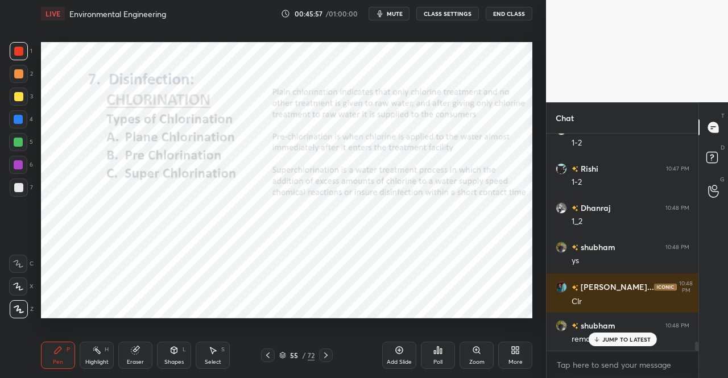
click at [147, 361] on div "Eraser" at bounding box center [135, 355] width 34 height 27
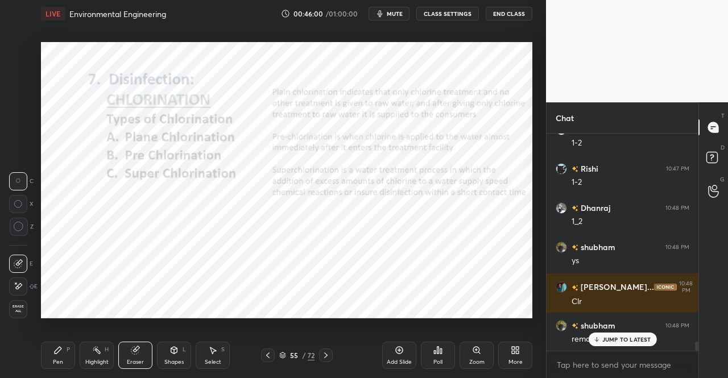
click at [57, 365] on div "Pen" at bounding box center [58, 363] width 10 height 6
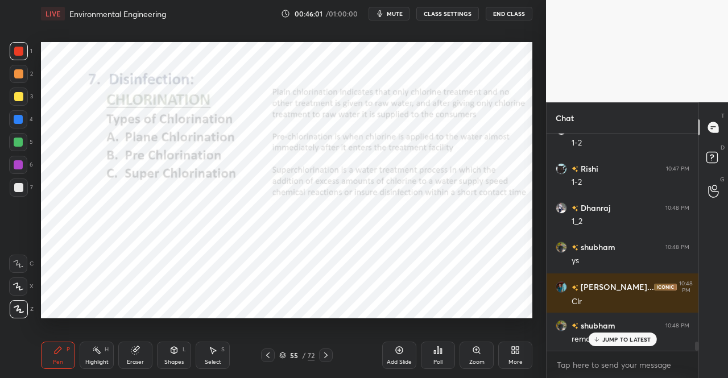
click at [58, 358] on div "Pen P" at bounding box center [58, 355] width 34 height 27
click at [150, 352] on div "Eraser" at bounding box center [135, 355] width 34 height 27
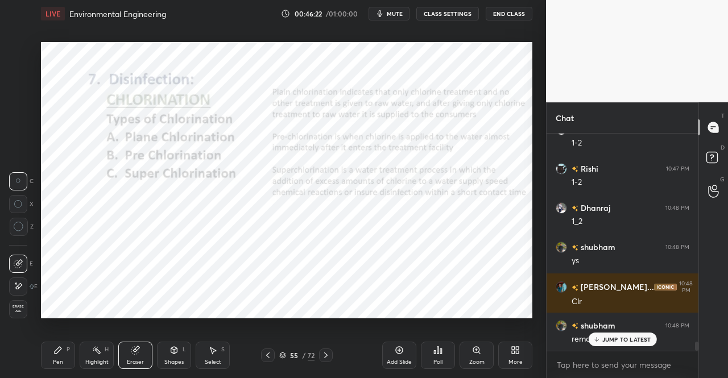
click at [151, 350] on div "Eraser" at bounding box center [135, 355] width 34 height 27
click at [61, 352] on icon at bounding box center [57, 350] width 9 height 9
click at [67, 353] on div "P" at bounding box center [68, 350] width 3 height 6
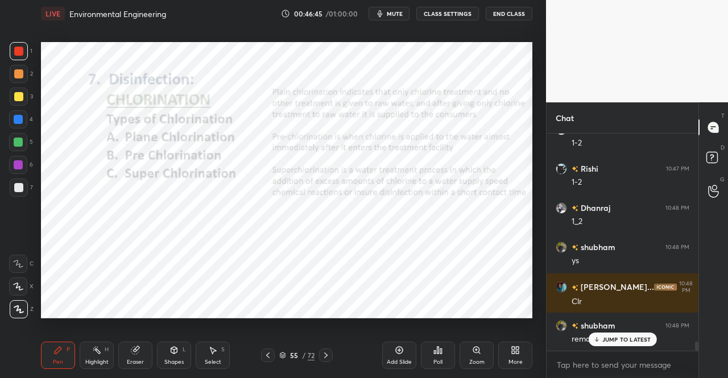
click at [137, 360] on div "Eraser" at bounding box center [135, 363] width 17 height 6
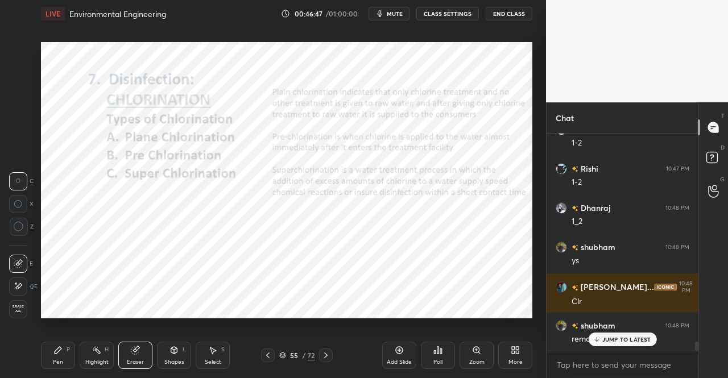
click at [65, 353] on div "Pen P" at bounding box center [58, 355] width 34 height 27
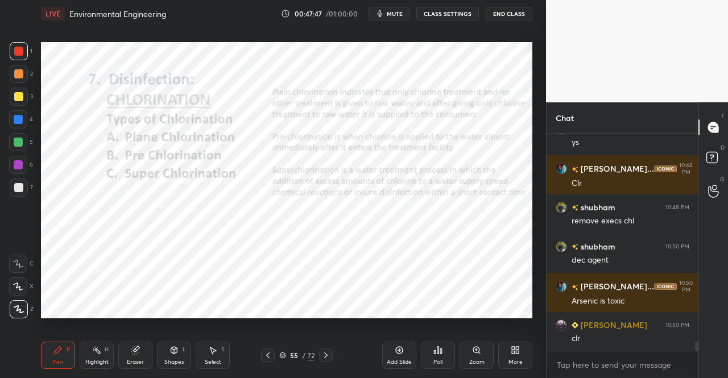
scroll to position [5129, 0]
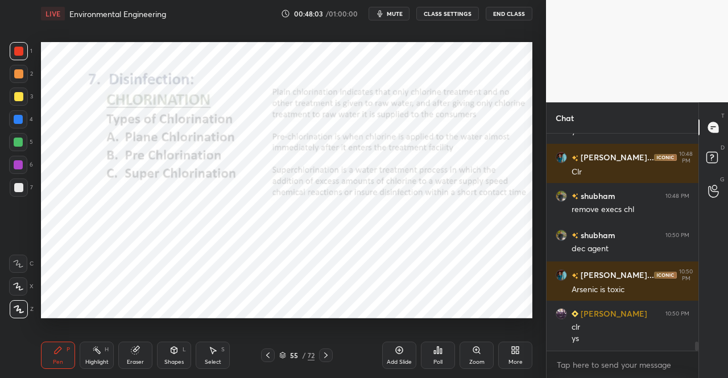
click at [329, 356] on icon at bounding box center [325, 355] width 9 height 9
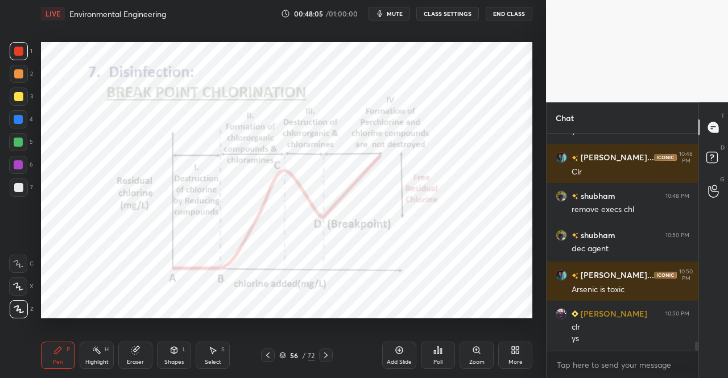
click at [328, 358] on icon at bounding box center [325, 355] width 9 height 9
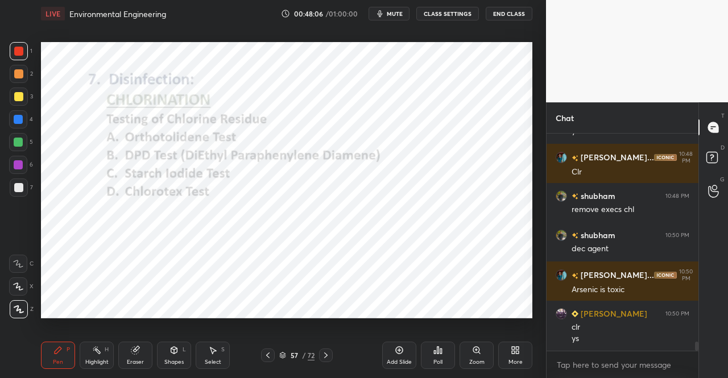
click at [330, 353] on icon at bounding box center [325, 355] width 9 height 9
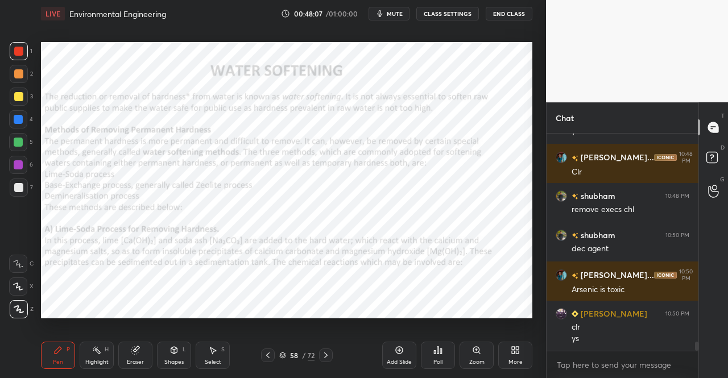
click at [271, 354] on icon at bounding box center [267, 355] width 9 height 9
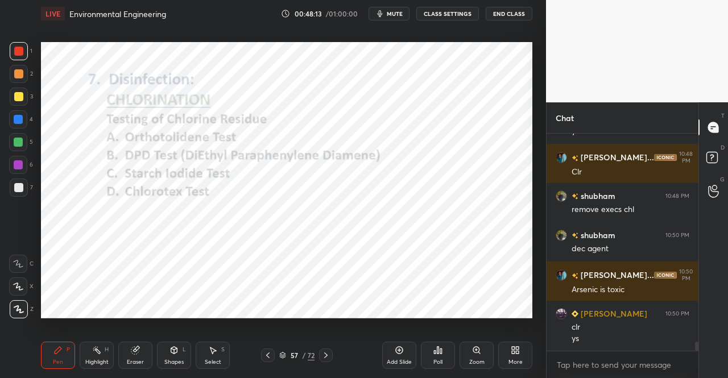
click at [269, 357] on icon at bounding box center [267, 355] width 9 height 9
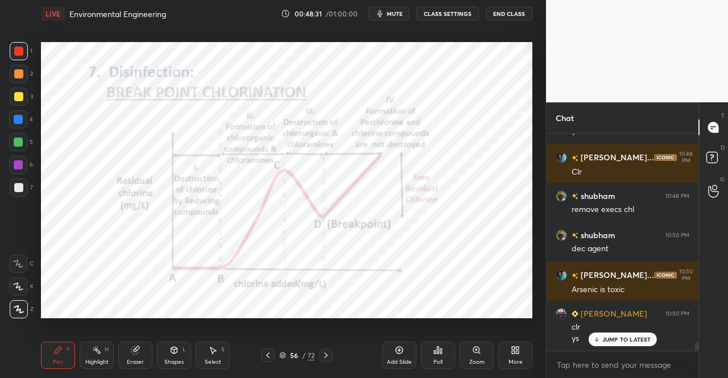
scroll to position [5167, 0]
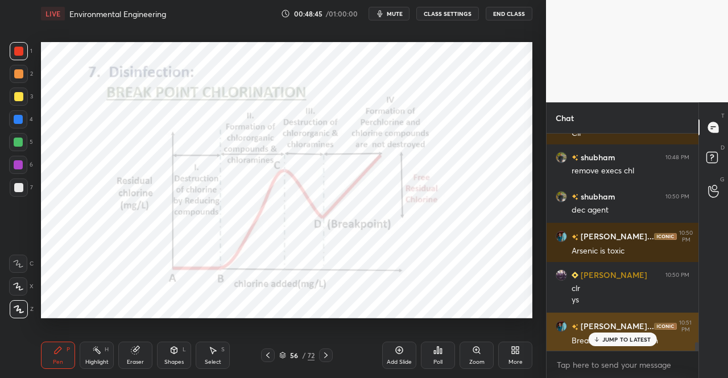
click at [623, 337] on p "JUMP TO LATEST" at bounding box center [627, 339] width 49 height 7
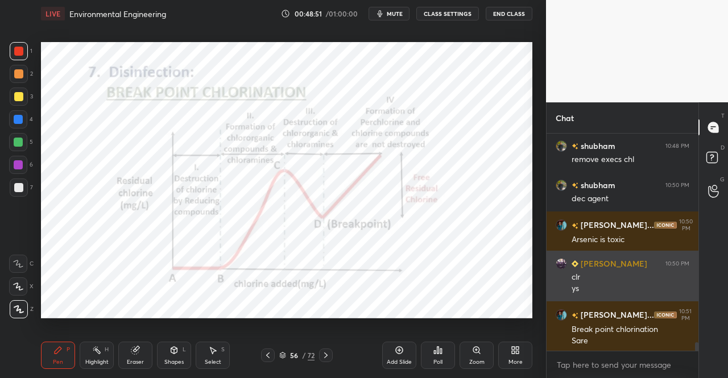
scroll to position [5219, 0]
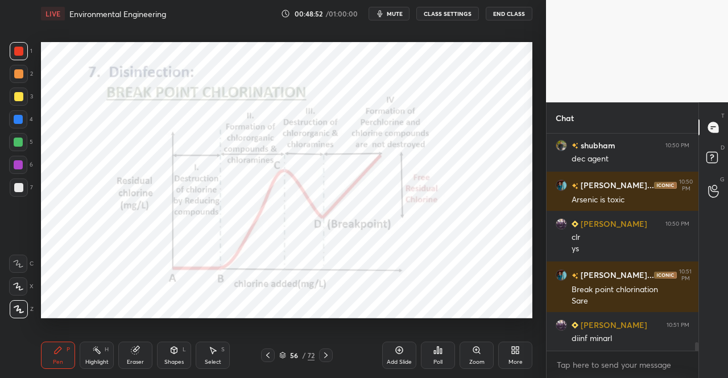
click at [168, 351] on div "Shapes L" at bounding box center [174, 355] width 34 height 27
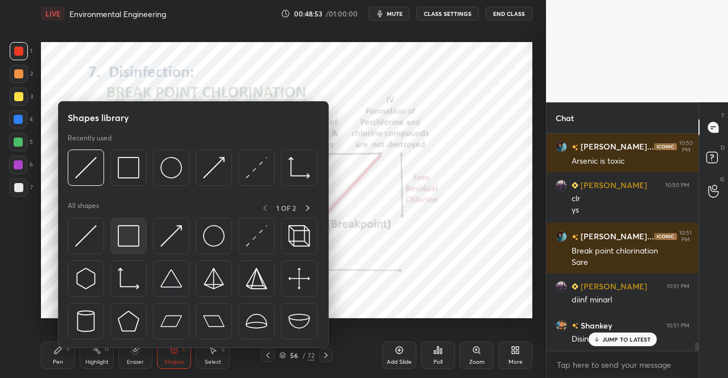
click at [118, 242] on img at bounding box center [129, 236] width 22 height 22
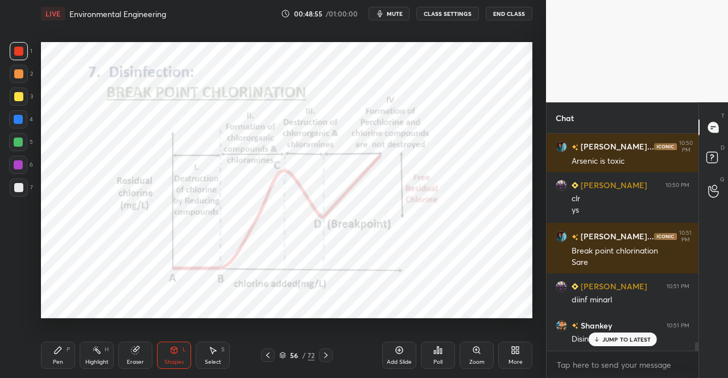
click at [131, 362] on div "Eraser" at bounding box center [135, 363] width 17 height 6
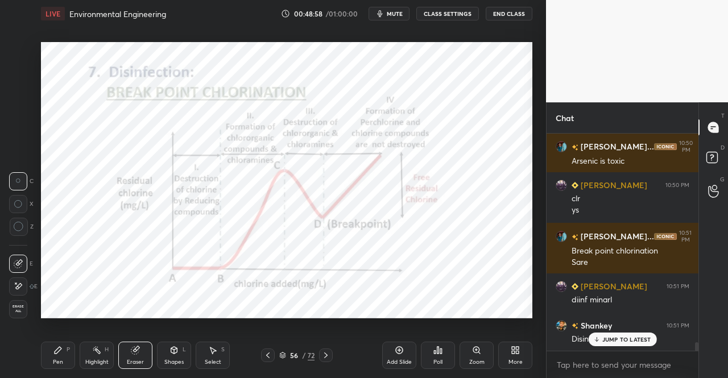
click at [56, 356] on div "Pen P" at bounding box center [58, 355] width 34 height 27
click at [56, 343] on div "Pen P" at bounding box center [58, 355] width 34 height 27
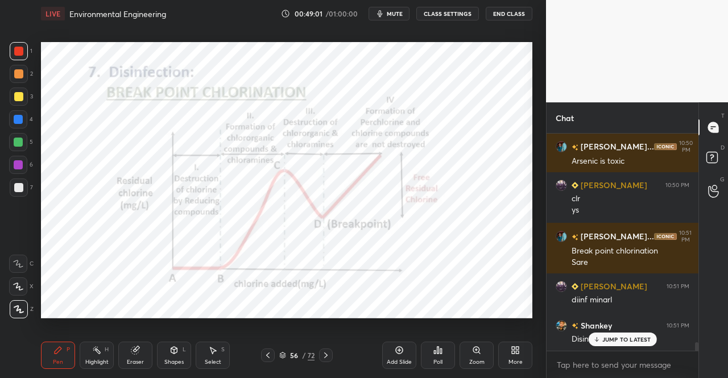
click at [135, 360] on div "Eraser" at bounding box center [135, 363] width 17 height 6
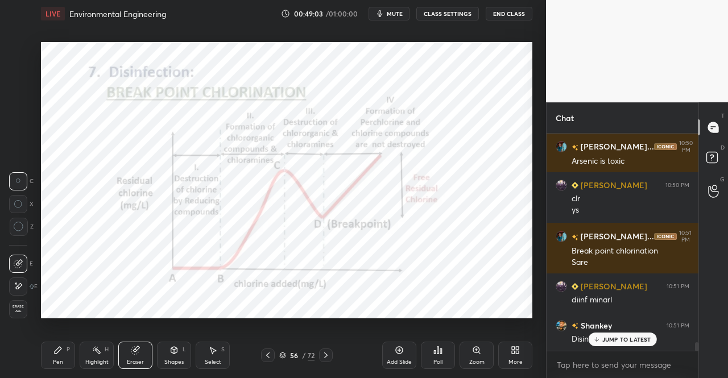
click at [228, 362] on div "Select S" at bounding box center [213, 355] width 34 height 27
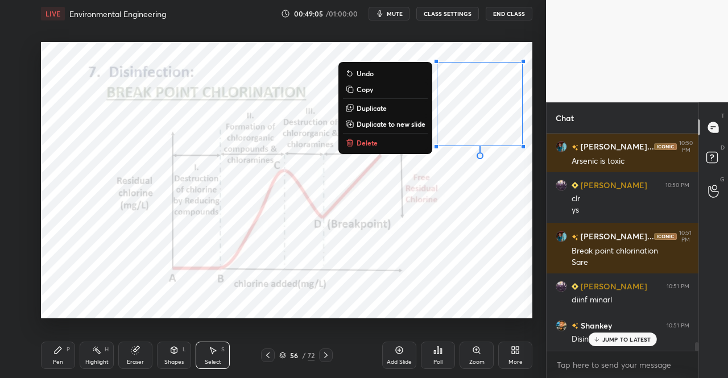
click at [459, 213] on div "0 ° Undo Copy Duplicate Duplicate to new slide Delete" at bounding box center [287, 180] width 492 height 277
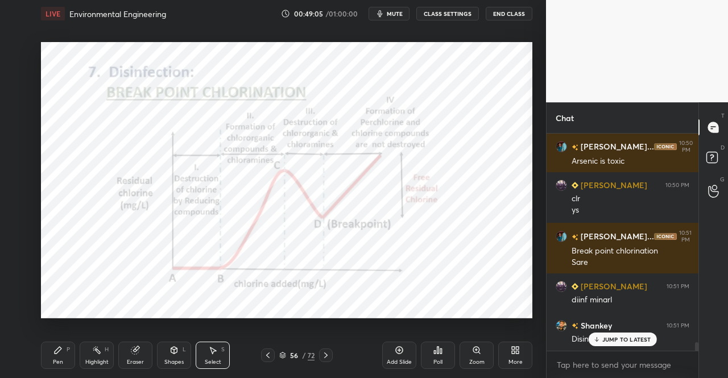
click at [179, 352] on div "Shapes L" at bounding box center [174, 355] width 34 height 27
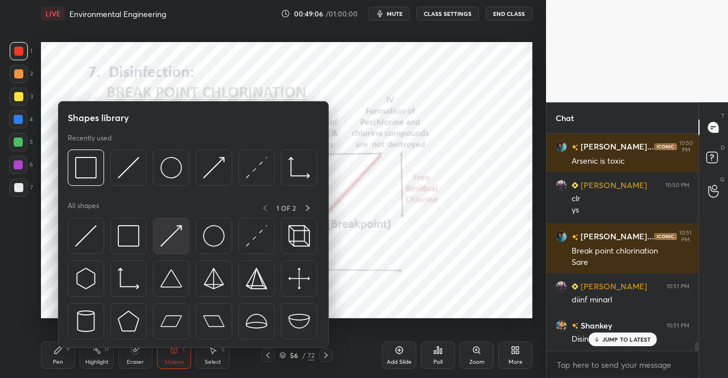
click at [160, 243] on img at bounding box center [171, 236] width 22 height 22
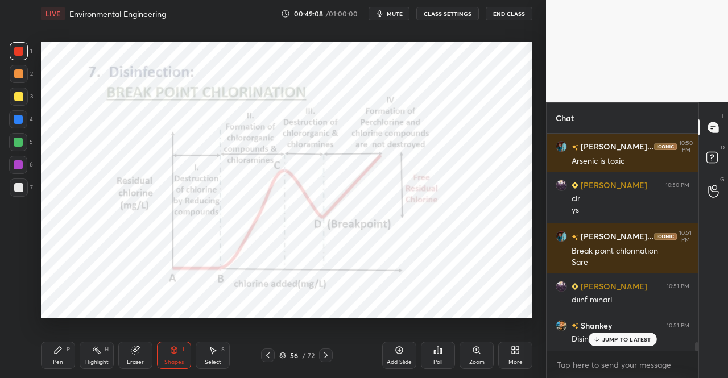
click at [56, 361] on div "Pen" at bounding box center [58, 363] width 10 height 6
click at [59, 356] on div "Pen P" at bounding box center [58, 355] width 34 height 27
click at [167, 369] on div "Pen P Highlight H Eraser Shapes L Select S 56 / 72 Add Slide Poll Zoom More" at bounding box center [287, 356] width 492 height 46
click at [175, 350] on icon at bounding box center [174, 350] width 6 height 2
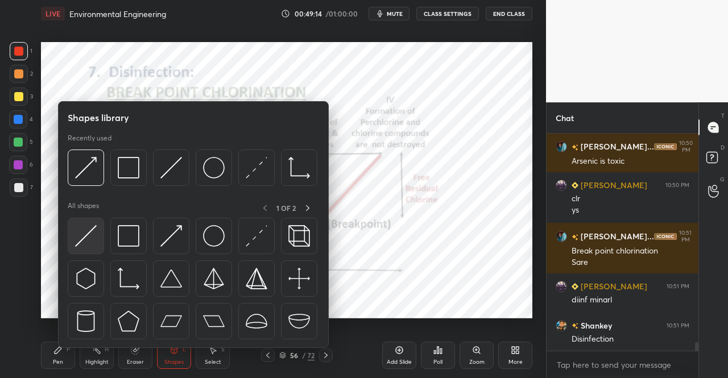
click at [89, 244] on img at bounding box center [86, 236] width 22 height 22
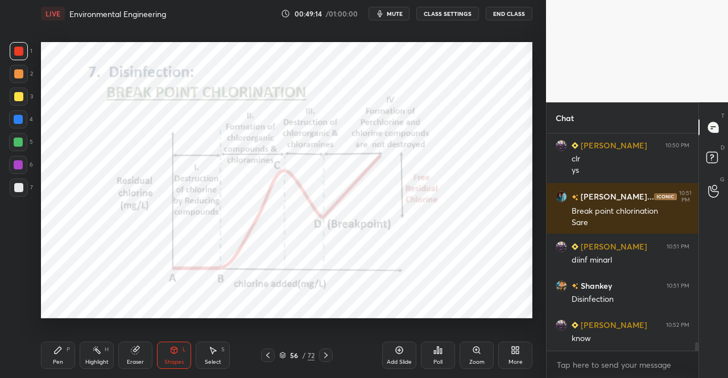
click at [20, 118] on div at bounding box center [18, 119] width 9 height 9
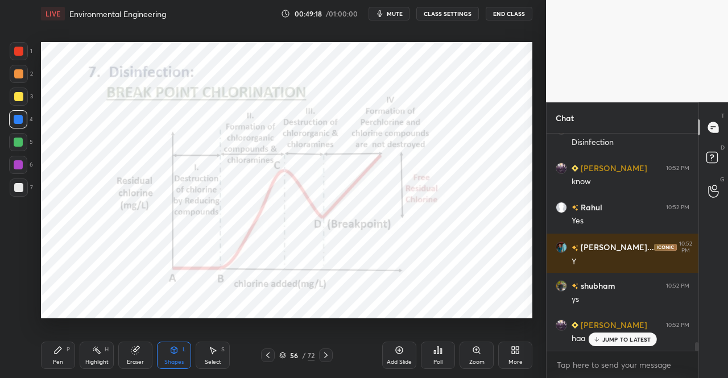
scroll to position [5493, 0]
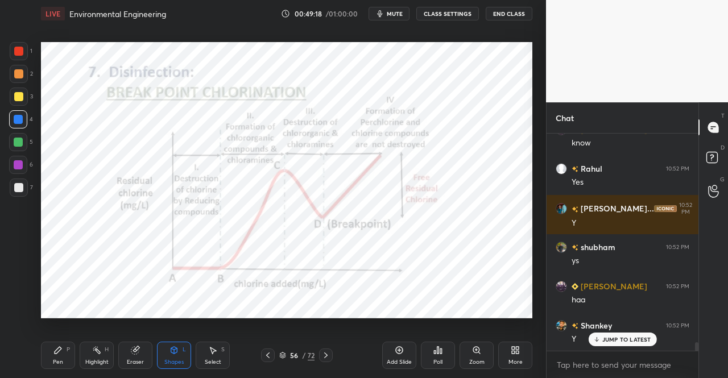
click at [41, 358] on div "Pen P" at bounding box center [58, 355] width 34 height 27
click at [48, 350] on div "Pen P" at bounding box center [58, 355] width 34 height 27
click at [11, 164] on div at bounding box center [18, 165] width 18 height 18
click at [19, 169] on div at bounding box center [18, 164] width 9 height 9
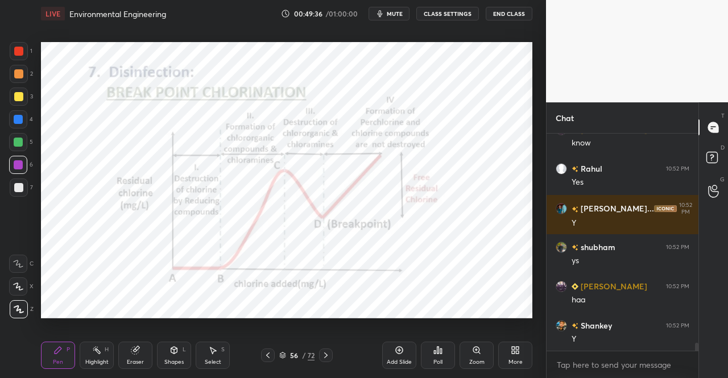
scroll to position [5533, 0]
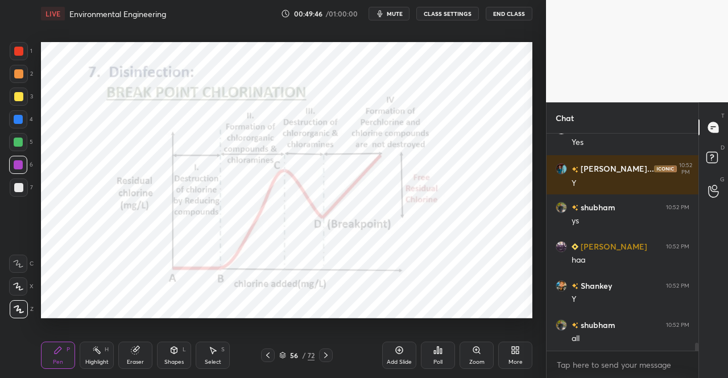
click at [20, 56] on div at bounding box center [19, 51] width 18 height 18
click at [20, 63] on div "1" at bounding box center [21, 53] width 23 height 23
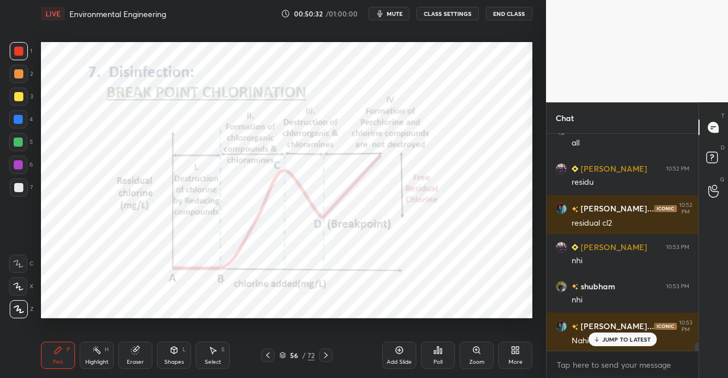
scroll to position [5768, 0]
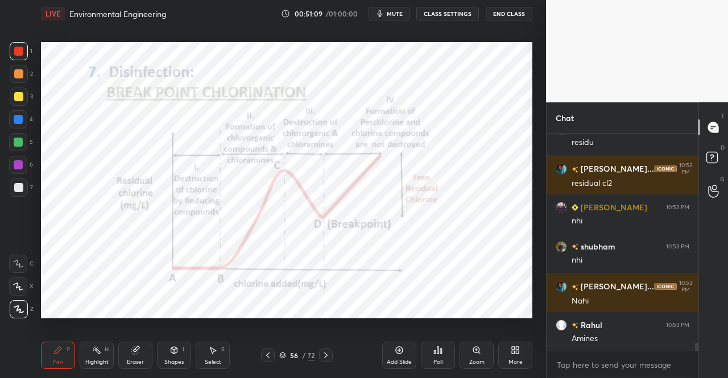
click at [17, 102] on div at bounding box center [19, 97] width 18 height 18
click at [16, 101] on div at bounding box center [18, 96] width 9 height 9
click at [15, 51] on div at bounding box center [18, 51] width 9 height 9
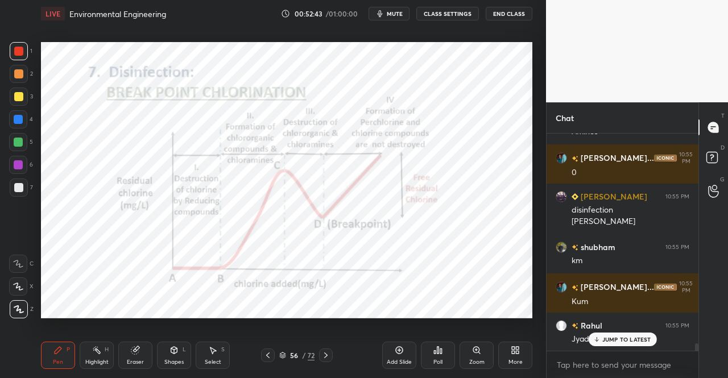
scroll to position [6015, 0]
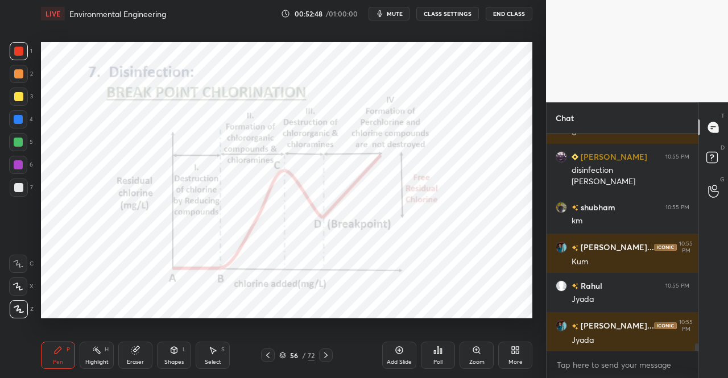
click at [167, 349] on div "Shapes L" at bounding box center [174, 355] width 34 height 27
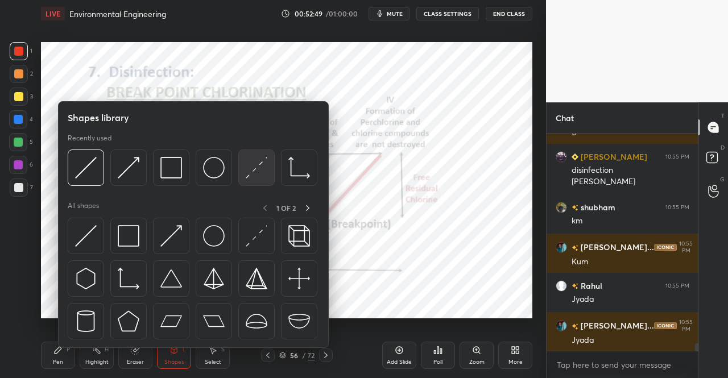
click at [81, 230] on img at bounding box center [86, 236] width 22 height 22
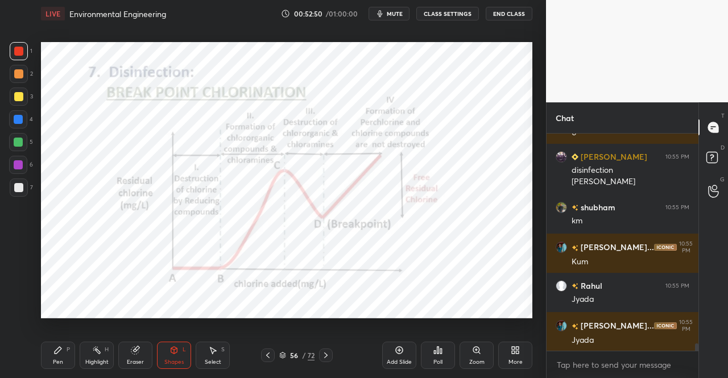
click at [13, 164] on div at bounding box center [18, 165] width 18 height 18
click at [56, 352] on icon at bounding box center [58, 350] width 7 height 7
click at [59, 350] on icon at bounding box center [58, 350] width 7 height 7
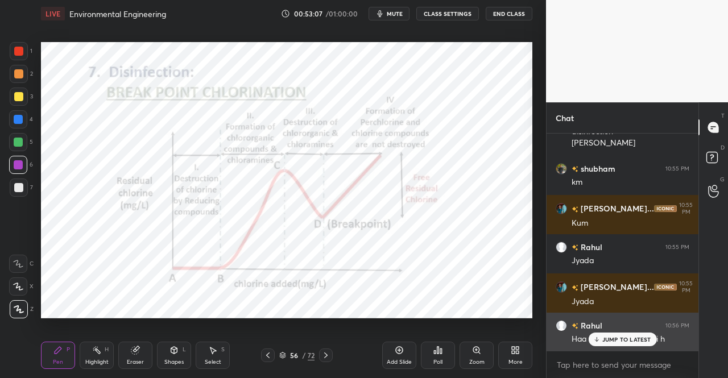
click at [608, 345] on div "JUMP TO LATEST" at bounding box center [622, 340] width 68 height 14
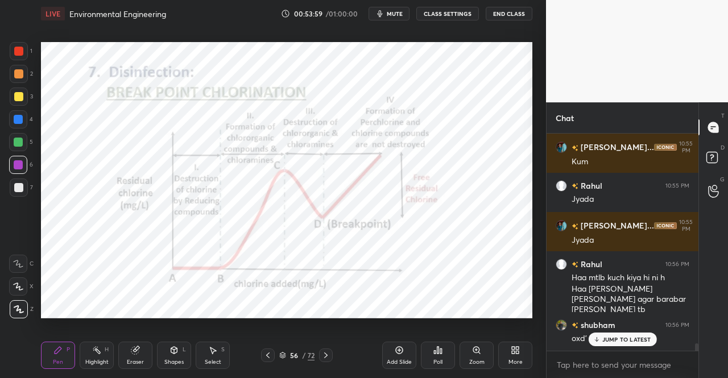
scroll to position [6154, 0]
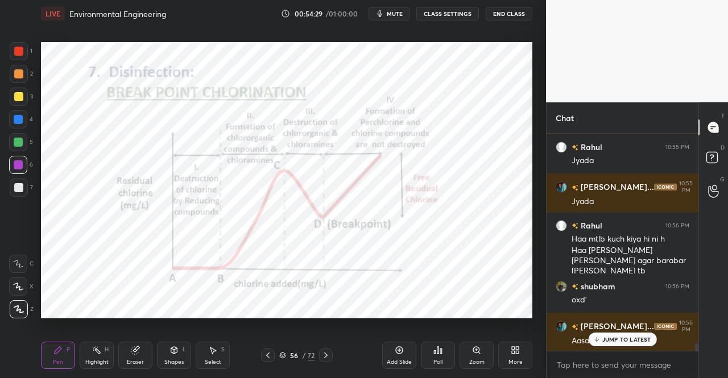
click at [606, 339] on p "JUMP TO LATEST" at bounding box center [627, 339] width 49 height 7
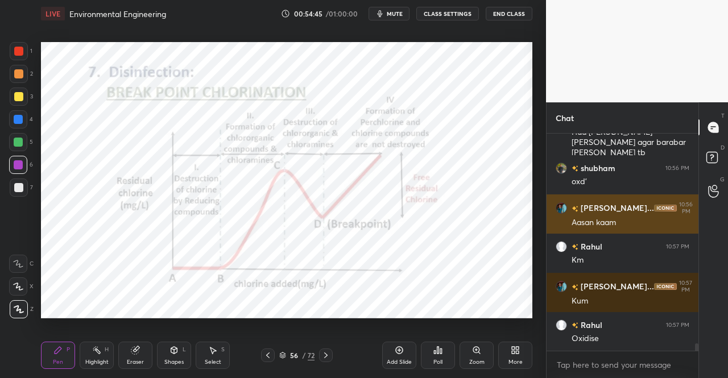
scroll to position [6311, 0]
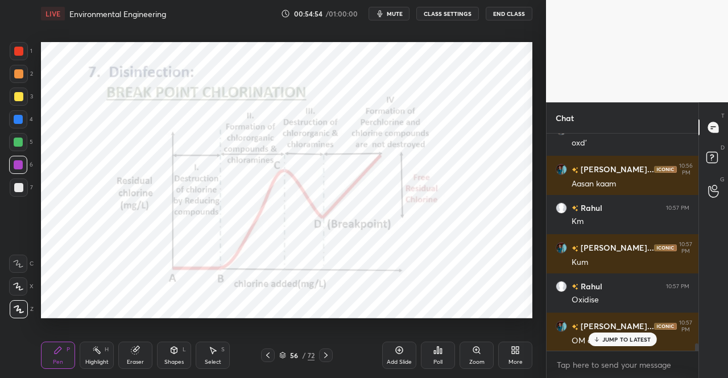
click at [137, 356] on div "Eraser" at bounding box center [135, 355] width 34 height 27
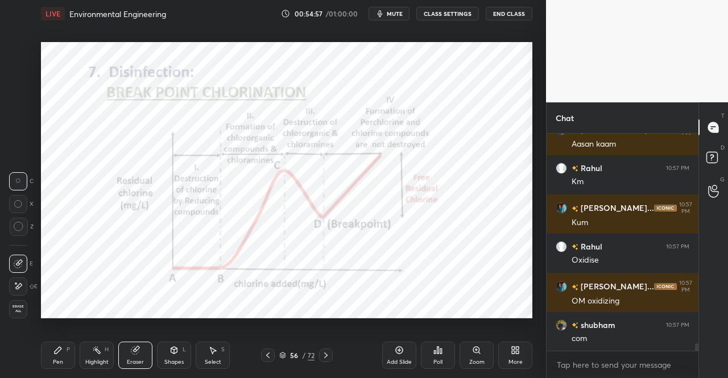
scroll to position [6389, 0]
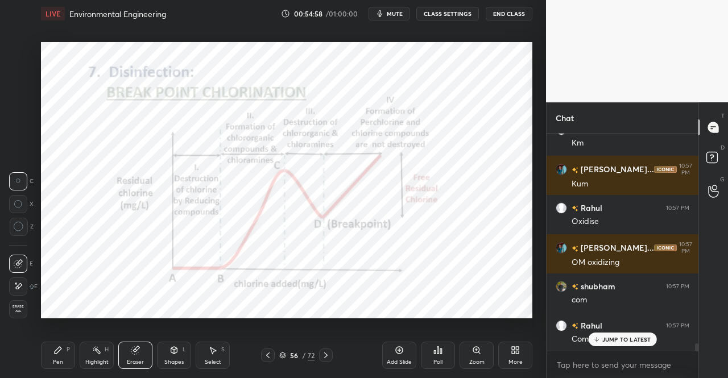
click at [56, 353] on icon at bounding box center [58, 350] width 7 height 7
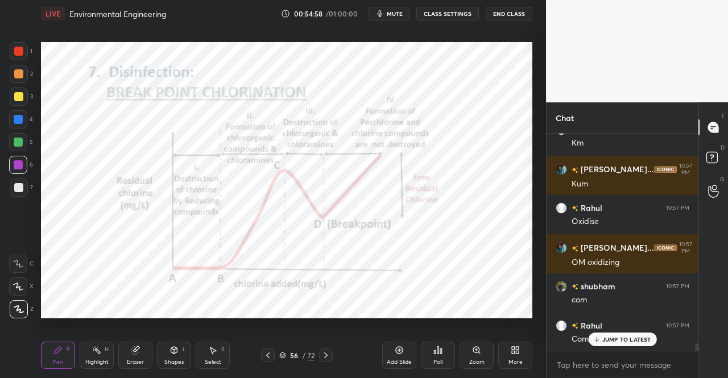
click at [64, 351] on div "Pen P" at bounding box center [58, 355] width 34 height 27
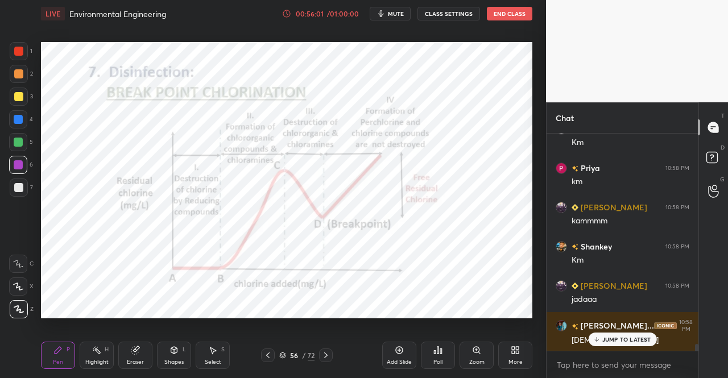
scroll to position [6872, 0]
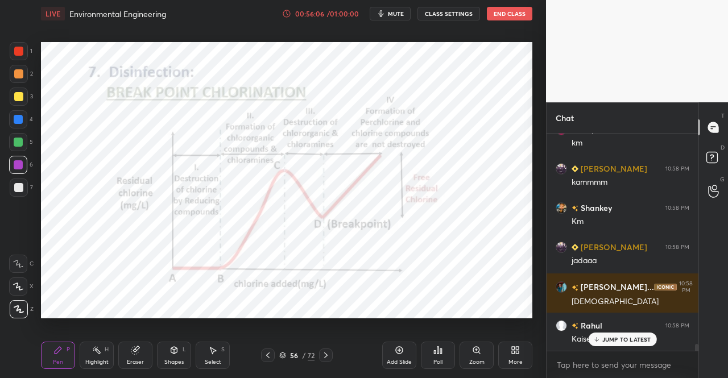
click at [176, 350] on icon at bounding box center [174, 350] width 6 height 7
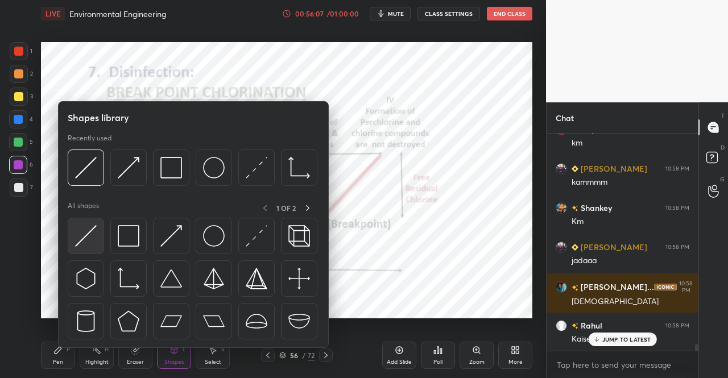
click at [91, 242] on img at bounding box center [86, 236] width 22 height 22
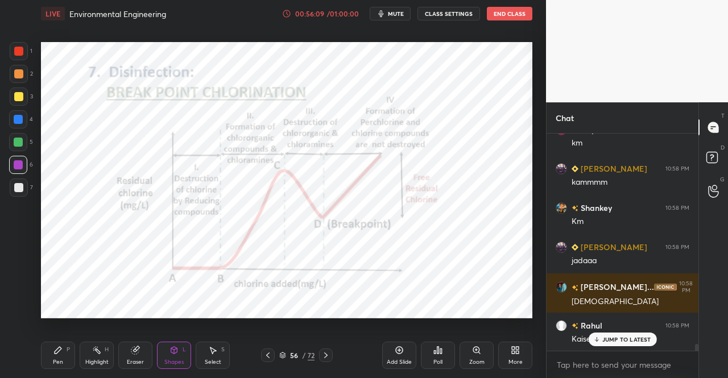
click at [48, 355] on div "Pen P" at bounding box center [58, 355] width 34 height 27
click at [62, 349] on icon at bounding box center [57, 350] width 9 height 9
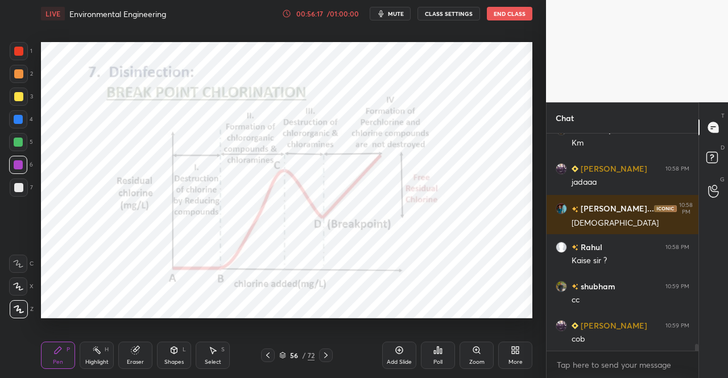
scroll to position [6990, 0]
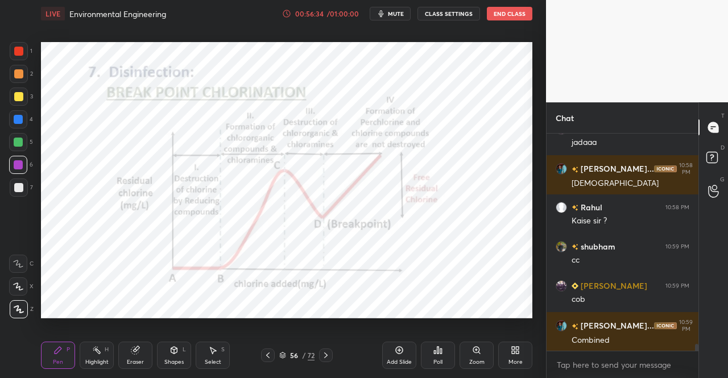
click at [172, 357] on div "Shapes L" at bounding box center [174, 355] width 34 height 27
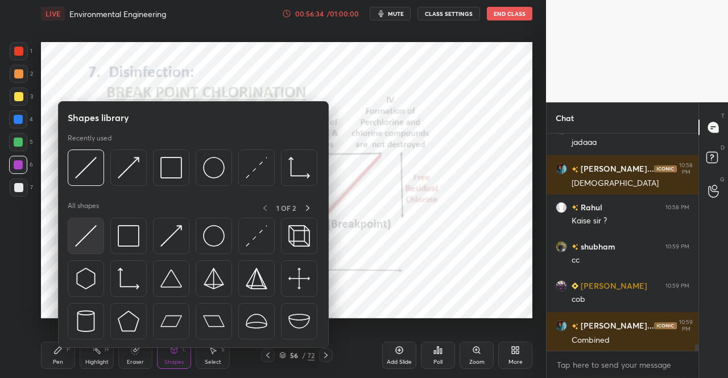
click at [85, 248] on div at bounding box center [86, 236] width 36 height 36
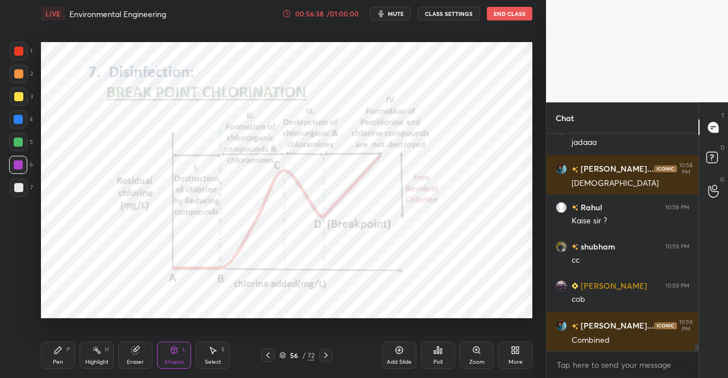
click at [66, 360] on div "Pen P" at bounding box center [58, 355] width 34 height 27
click at [75, 353] on div "Pen P Highlight H Eraser Shapes L Select S" at bounding box center [126, 355] width 171 height 27
click at [178, 350] on icon at bounding box center [174, 350] width 9 height 9
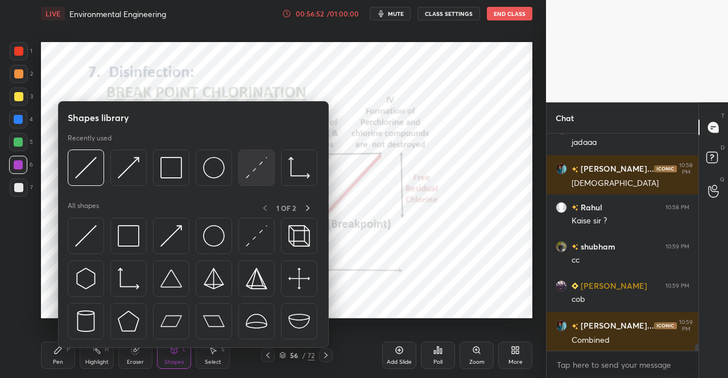
click at [80, 241] on img at bounding box center [86, 236] width 22 height 22
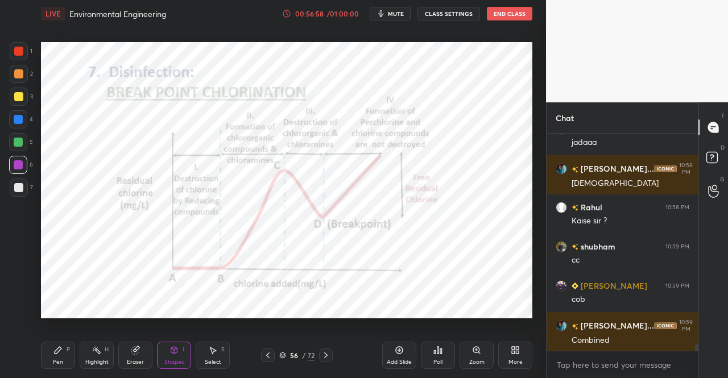
click at [67, 358] on div "Pen P" at bounding box center [58, 355] width 34 height 27
click at [69, 357] on div "Pen P" at bounding box center [58, 355] width 34 height 27
click at [131, 355] on icon at bounding box center [135, 350] width 9 height 9
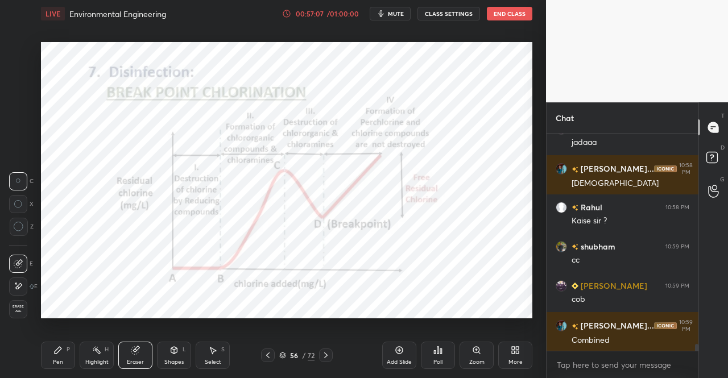
click at [46, 359] on div "Pen P" at bounding box center [58, 355] width 34 height 27
click at [58, 358] on div "Pen P" at bounding box center [58, 355] width 34 height 27
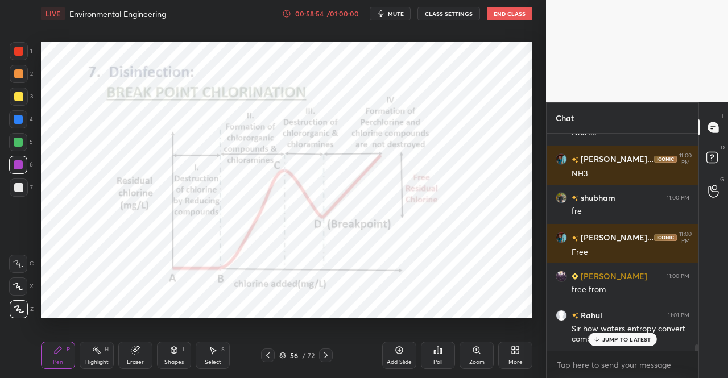
scroll to position [7309, 0]
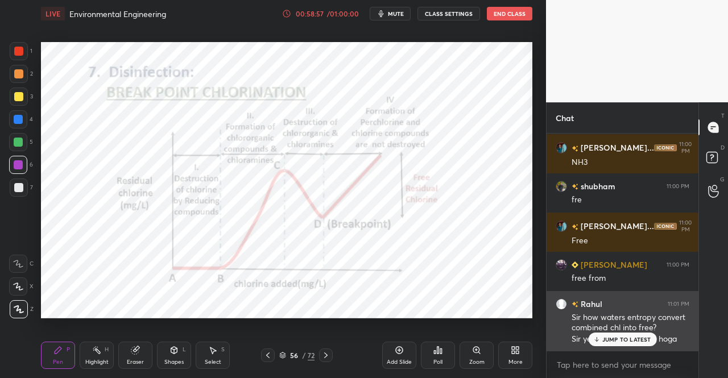
click at [600, 345] on div "JUMP TO LATEST" at bounding box center [622, 340] width 68 height 14
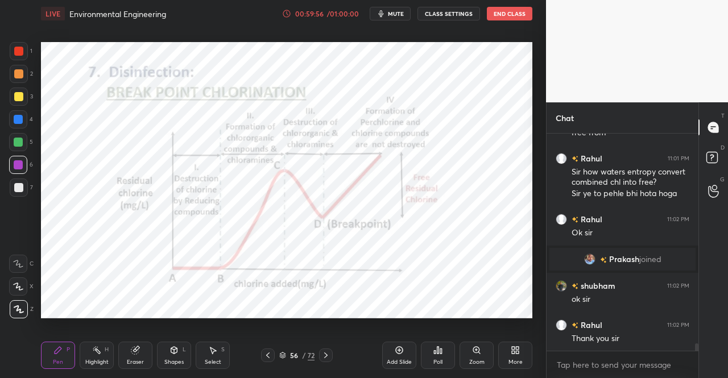
scroll to position [6186, 0]
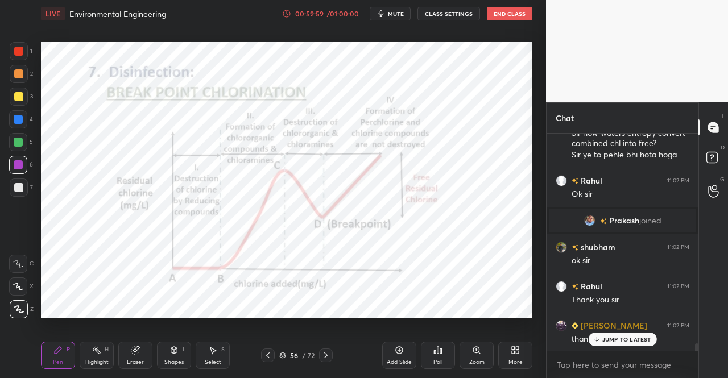
drag, startPoint x: 613, startPoint y: 340, endPoint x: 728, endPoint y: 290, distance: 124.8
click at [616, 339] on p "JUMP TO LATEST" at bounding box center [627, 339] width 49 height 7
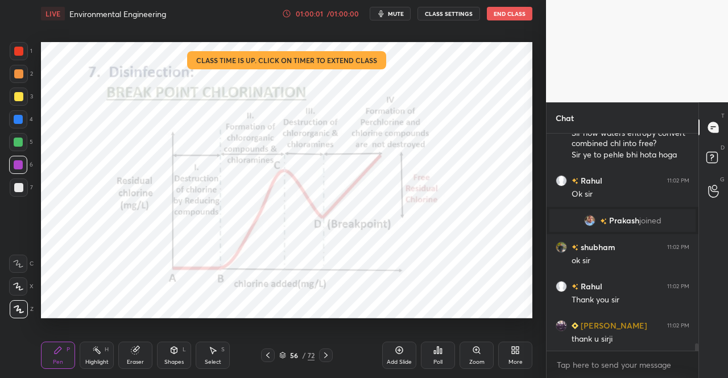
drag, startPoint x: 399, startPoint y: 16, endPoint x: 438, endPoint y: 3, distance: 41.4
click at [399, 14] on span "mute" at bounding box center [396, 14] width 16 height 8
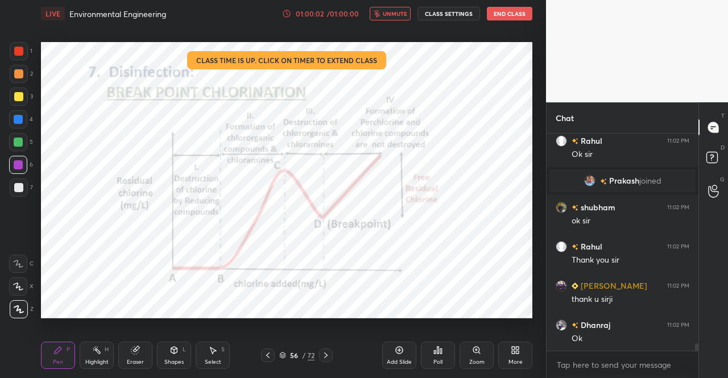
click at [507, 19] on button "End Class" at bounding box center [510, 14] width 46 height 14
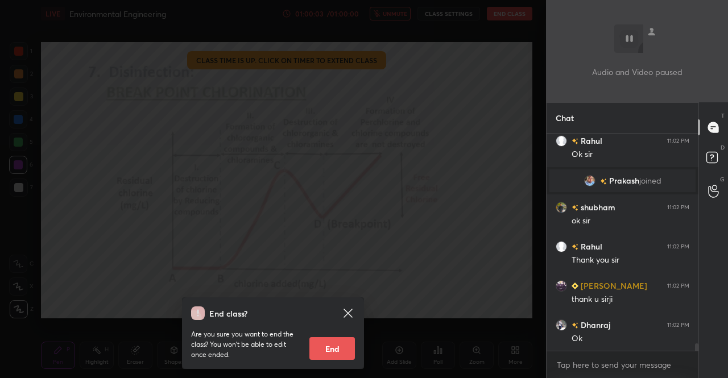
drag, startPoint x: 333, startPoint y: 349, endPoint x: 353, endPoint y: 296, distance: 56.3
click at [333, 349] on button "End" at bounding box center [333, 348] width 46 height 23
type textarea "x"
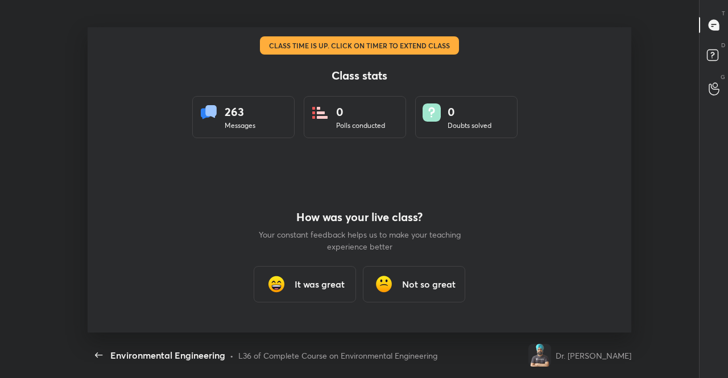
scroll to position [0, 0]
